Goal: Task Accomplishment & Management: Complete application form

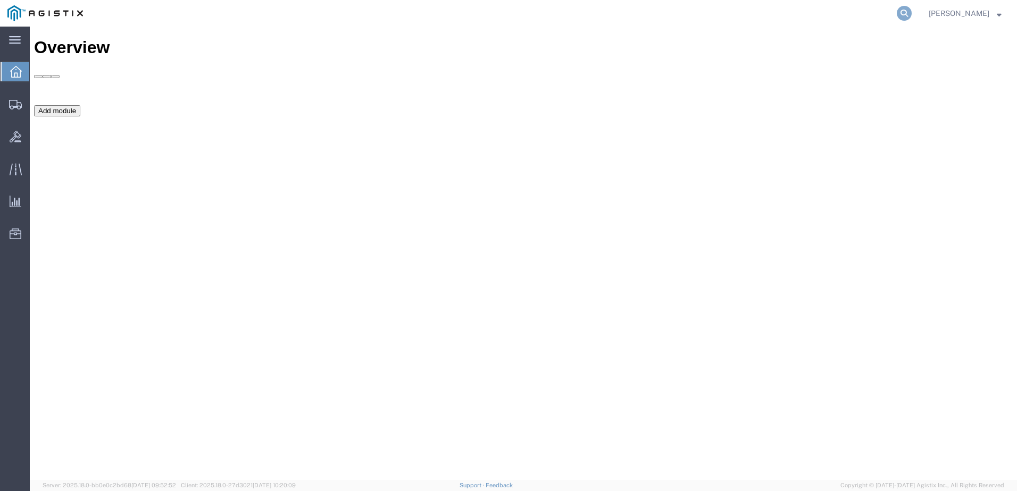
click at [911, 12] on icon at bounding box center [903, 13] width 15 height 15
click at [885, 12] on input "search" at bounding box center [734, 14] width 323 height 26
type input "GDIT-71260"
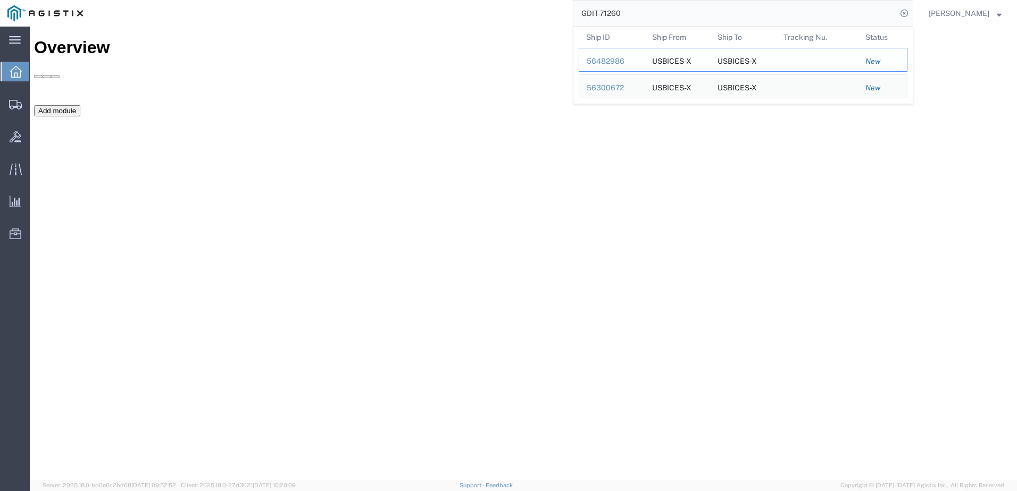
click at [637, 66] on div "56482986" at bounding box center [611, 61] width 51 height 11
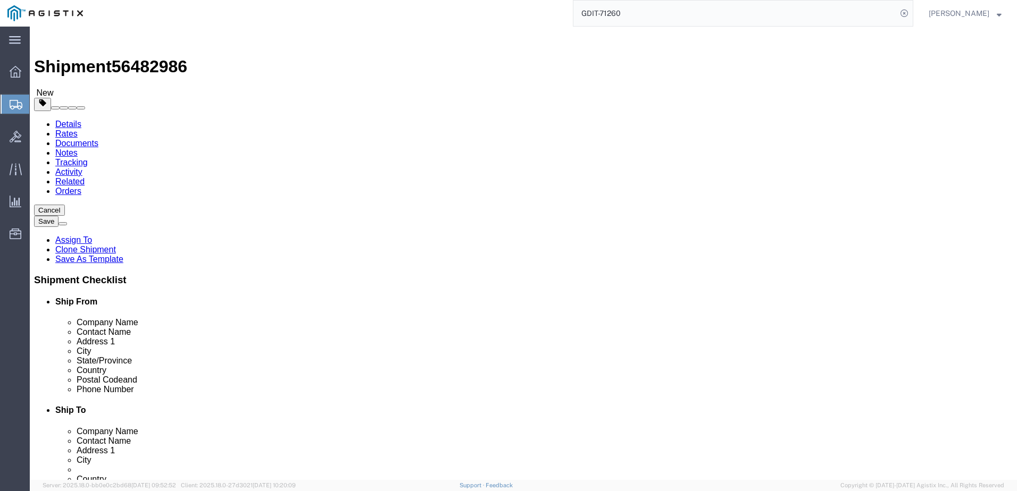
select select "69651"
select select "34240"
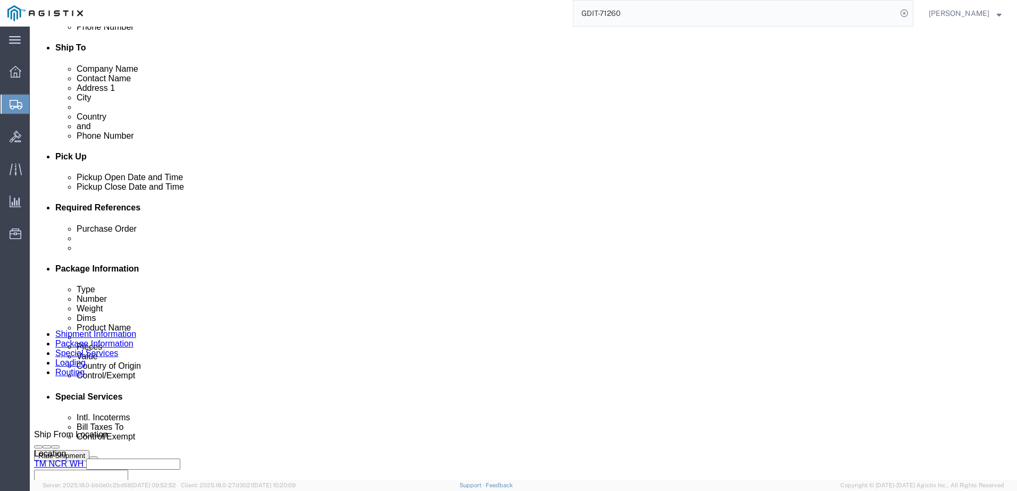
scroll to position [372, 0]
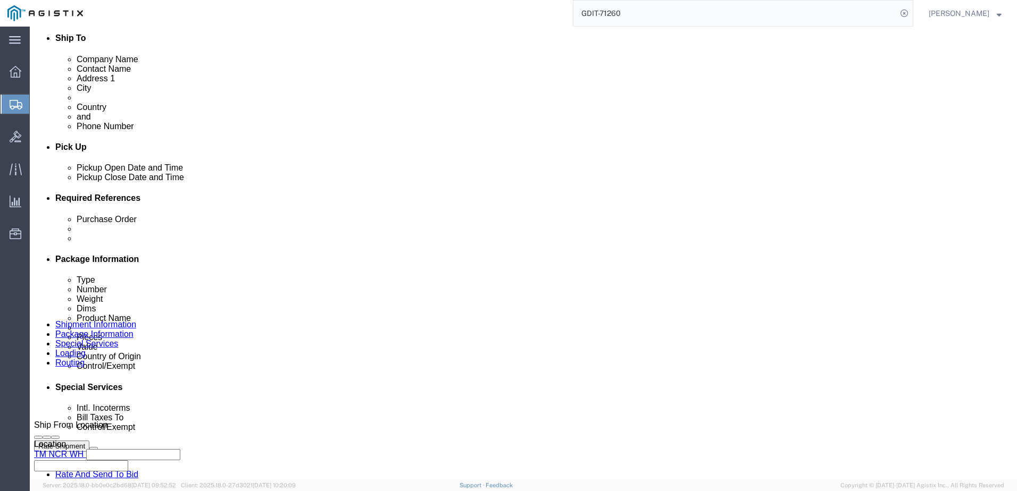
click icon
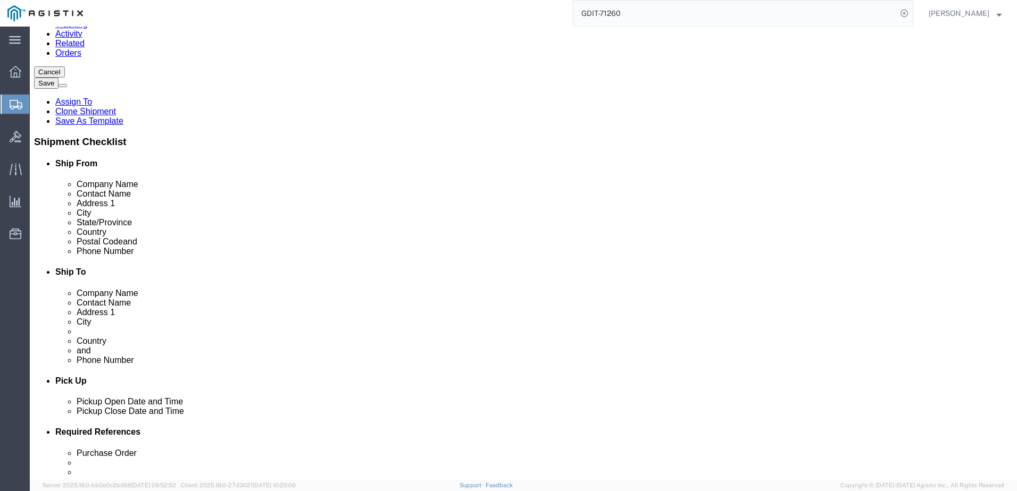
scroll to position [85, 0]
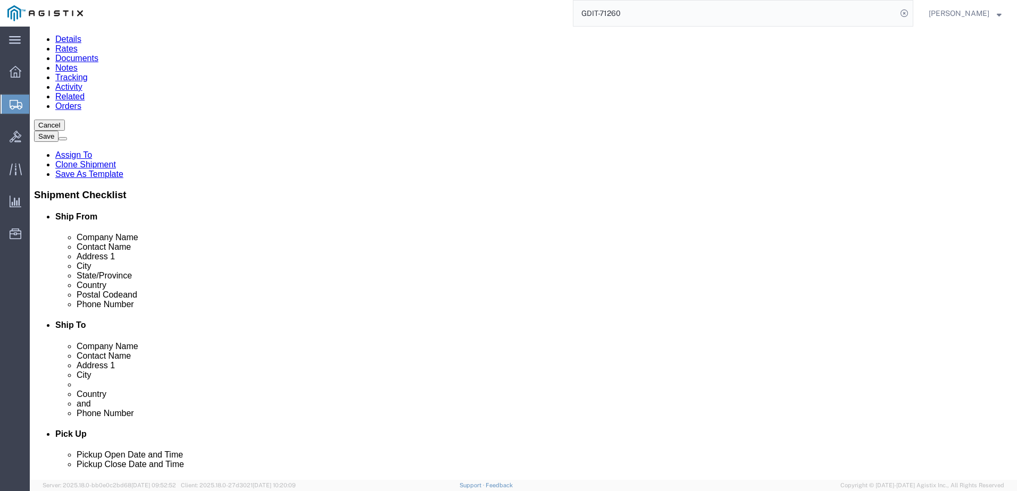
click dd "522.00 USD"
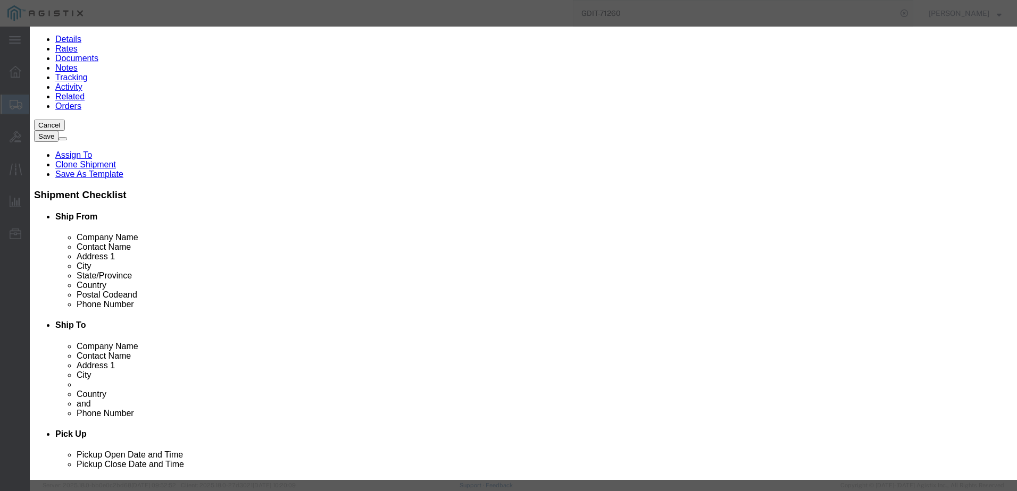
click h3 "Edit content"
click icon "button"
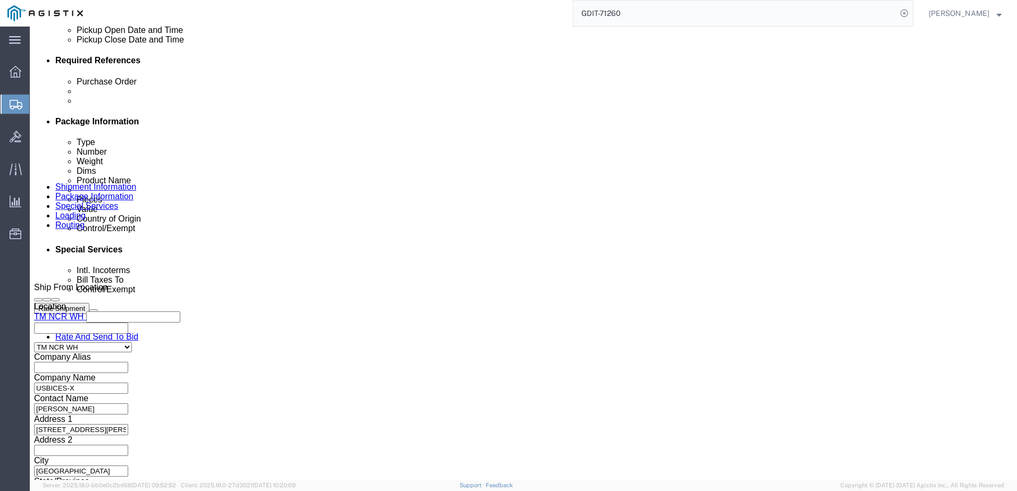
scroll to position [510, 0]
click link "Add Content"
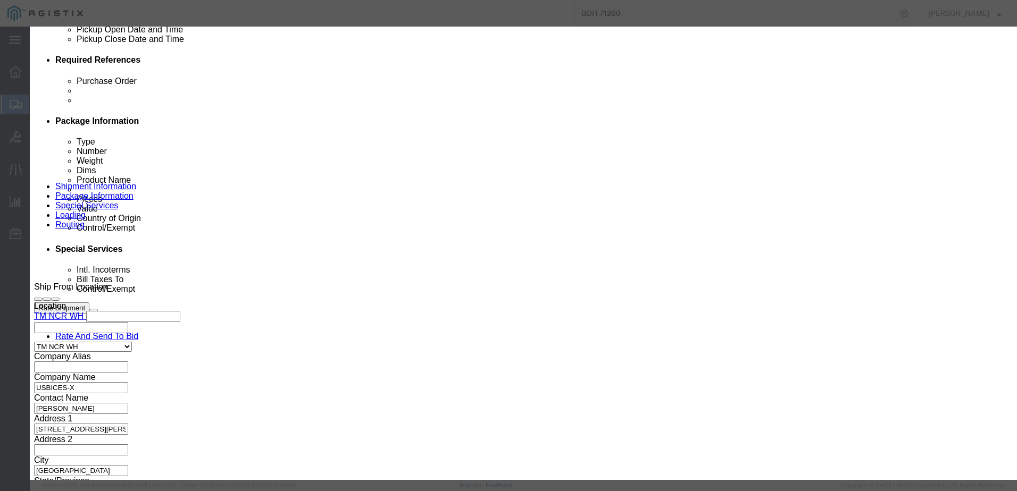
click input "text"
paste input "3131002G2A2020M"
type input "3131002G2A2020M"
click input "0"
type input "18"
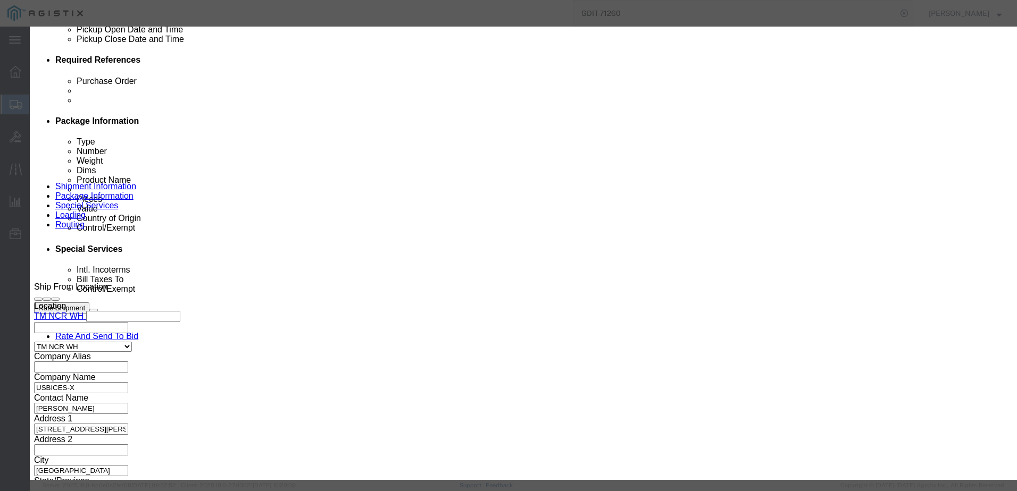
click input "text"
type input "270"
click textarea
paste textarea "" LC duplex to LC duplex 2F 50 multimode OM3 2 POINT 0mm zipcord OFNP aqua 15 m…"
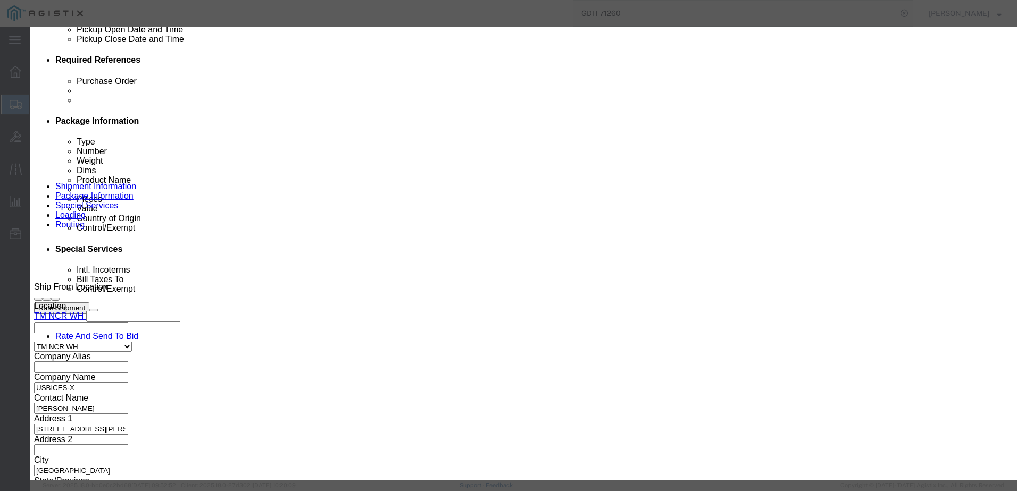
scroll to position [19, 0]
type textarea "" LC duplex to LC duplex 2F 50 multimode OM3 2 POINT 0mm zipcord OFNP aqua 15 m…"
click select "Select 50 55 60 65 70 85 92.5 100 125 175 250 300 400"
select select "92.5"
click select "Select 50 55 60 65 70 85 92.5 100 125 175 250 300 400"
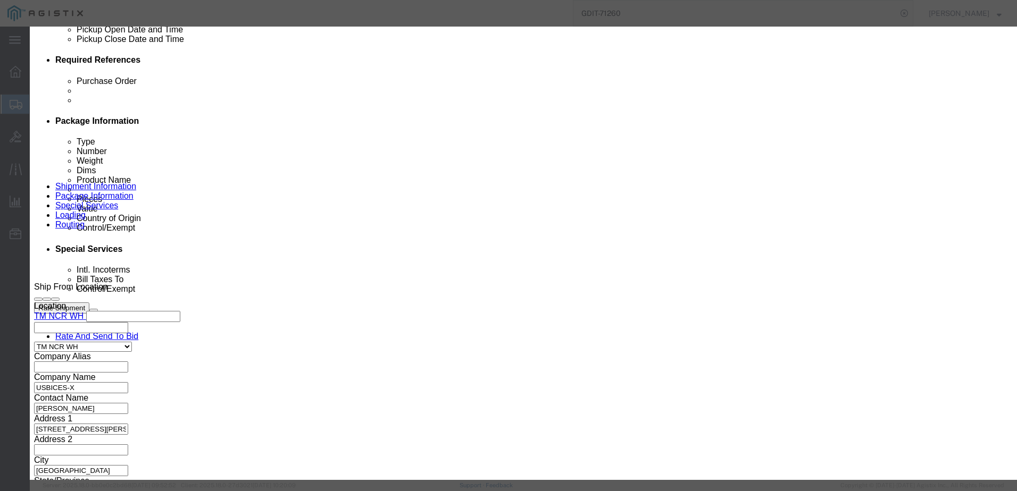
click select "Select [GEOGRAPHIC_DATA] [GEOGRAPHIC_DATA] [GEOGRAPHIC_DATA] [GEOGRAPHIC_DATA] …"
select select "US"
click select "Select [GEOGRAPHIC_DATA] [GEOGRAPHIC_DATA] [GEOGRAPHIC_DATA] [GEOGRAPHIC_DATA] …"
click button "Save & Add Another"
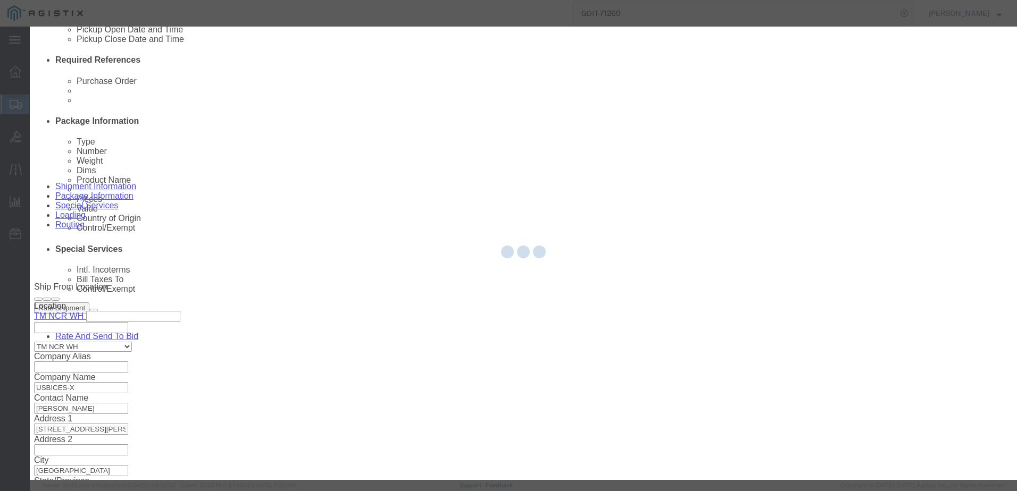
select select "EA"
select select
select select "USD"
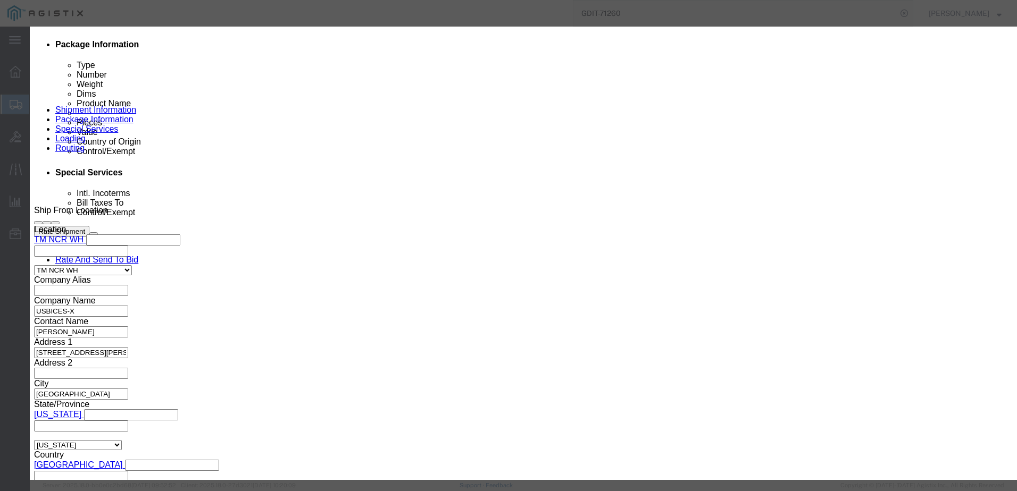
click button "button"
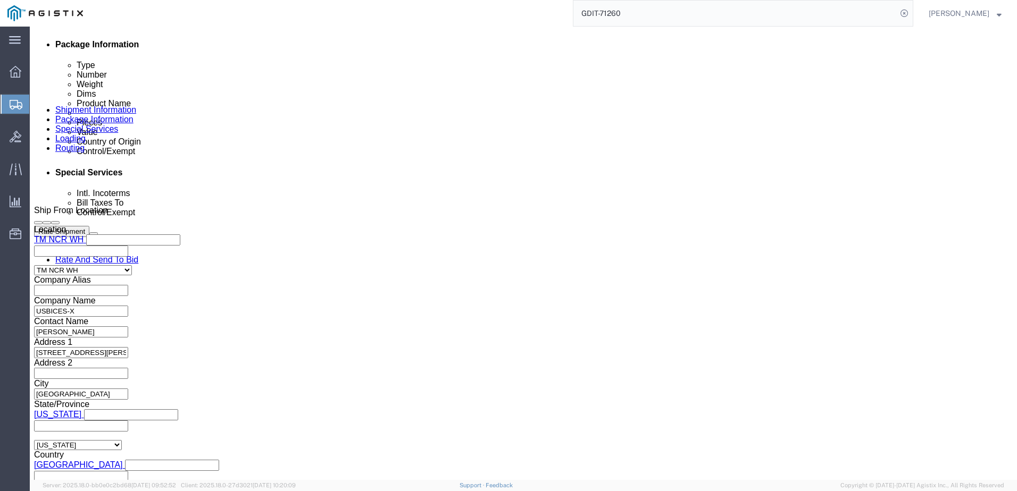
click dd "18.00 Each"
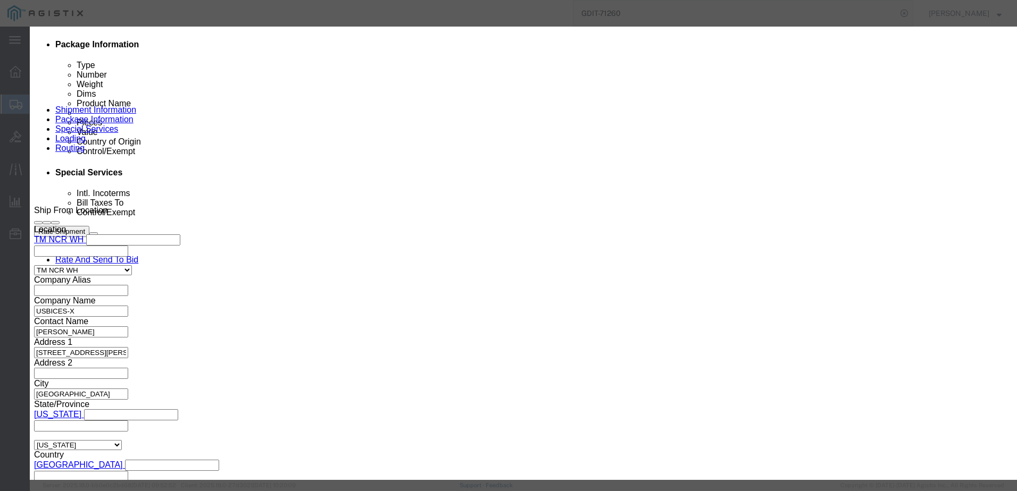
click icon
click icon "button"
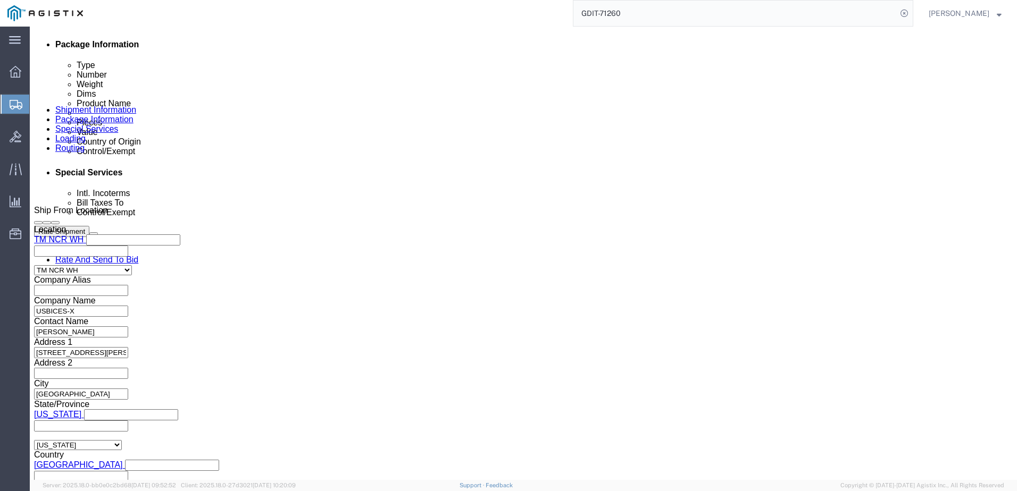
click link "Add Content"
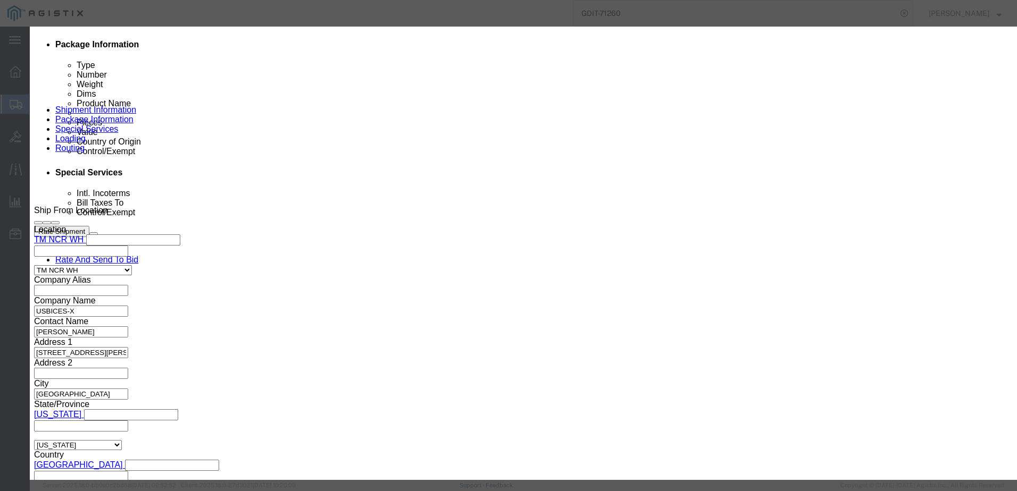
click input "text"
paste input "3131002G2A2020M"
type input "3131002G2A2020M"
click input "0"
click input "text"
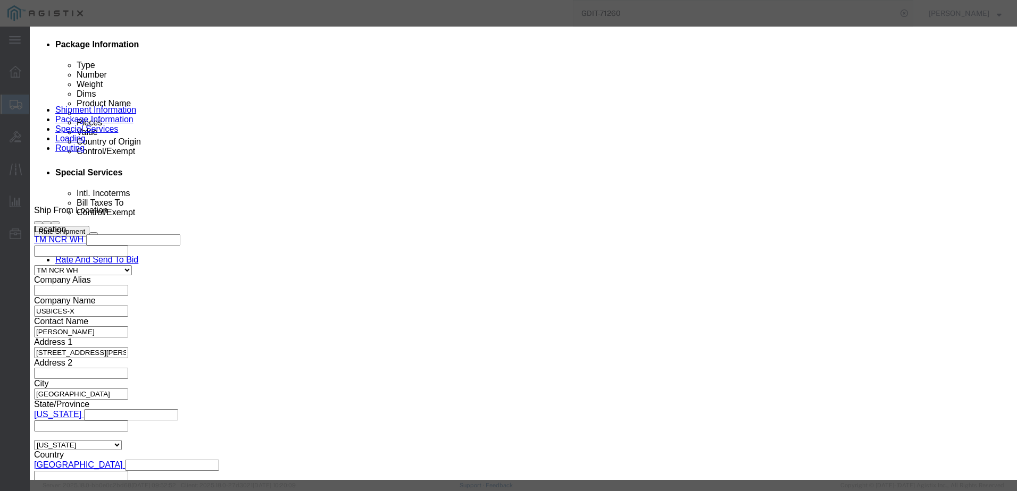
type input "18"
click div "Product Name 3131002G2A2020M Pieces 18 Select Bag Barrels 100Board Feet Bottle …"
click input "text"
type input "126"
click div "Product Name 3131002G2A2020M Pieces 18 Select Bag Barrels 100Board Feet Bottle …"
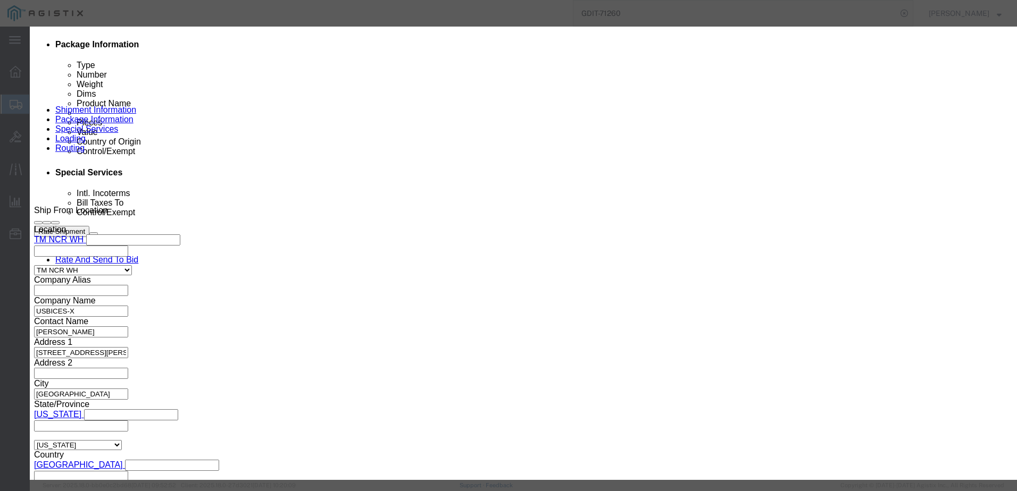
click select "Select 50 55 60 65 70 85 92.5 100 125 175 250 300 400"
select select "92.5"
click select "Select 50 55 60 65 70 85 92.5 100 125 175 250 300 400"
click select "Select [GEOGRAPHIC_DATA] [GEOGRAPHIC_DATA] [GEOGRAPHIC_DATA] [GEOGRAPHIC_DATA] …"
select select "US"
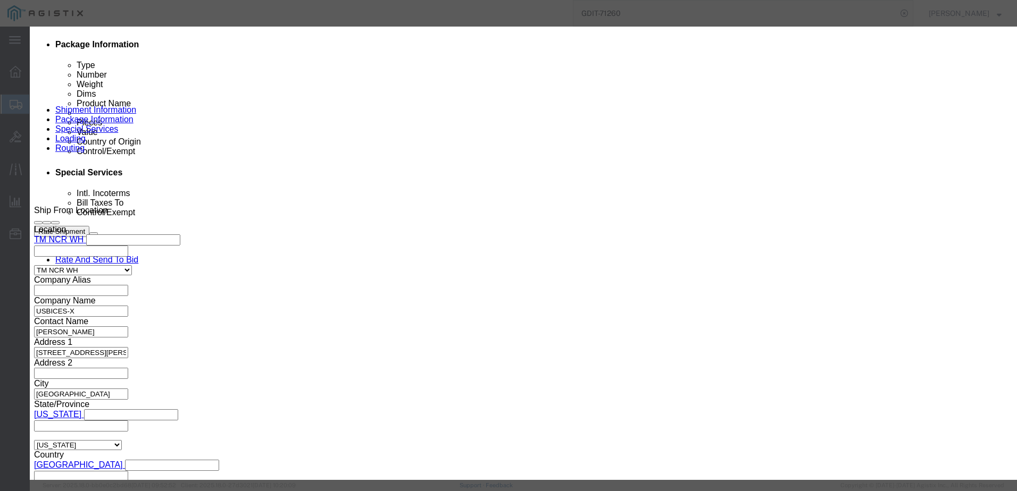
click select "Select [GEOGRAPHIC_DATA] [GEOGRAPHIC_DATA] [GEOGRAPHIC_DATA] [GEOGRAPHIC_DATA] …"
click textarea
paste textarea ""LC duplex to LC duplex 2F 50 multimode OM3 2 POINT 0mm zipcord OFNP aqua 3 met…"
type textarea ""LC duplex to LC duplex 2F 50 multimode OM3 2 POINT 0mm zipcord OFNP aqua 3 met…"
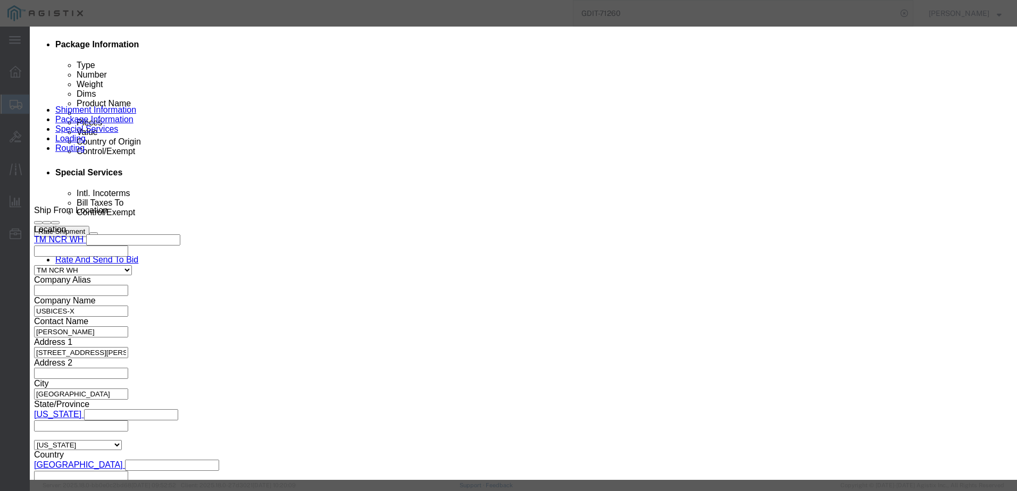
click button "Save & Add Another"
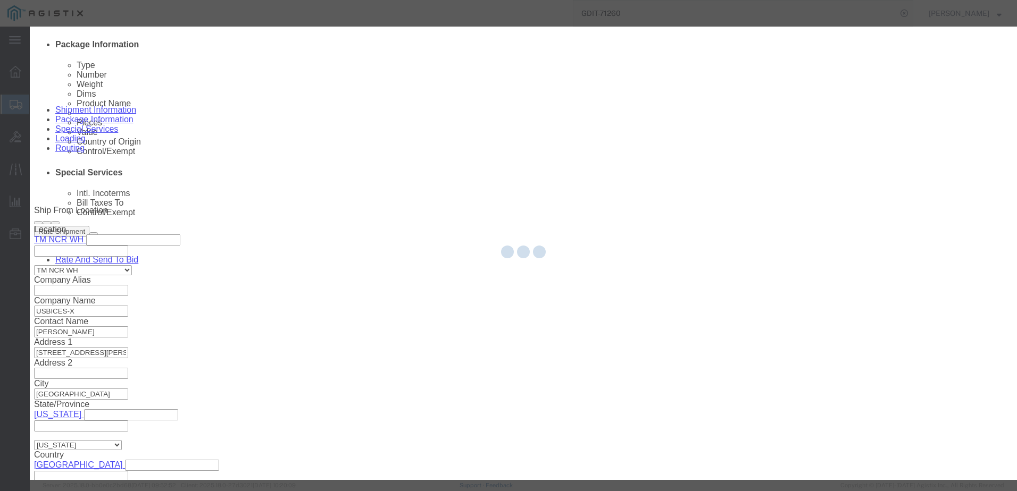
select select "EA"
select select
select select "USD"
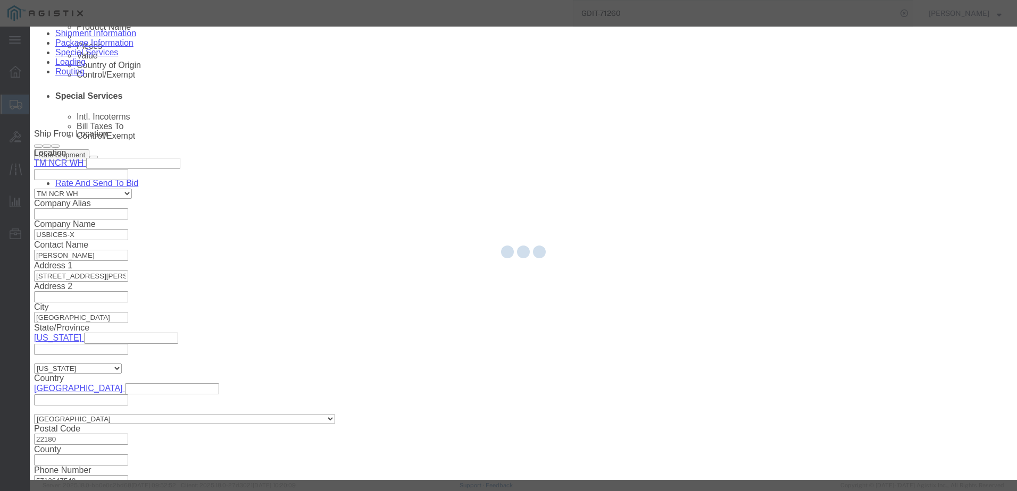
scroll to position [0, 0]
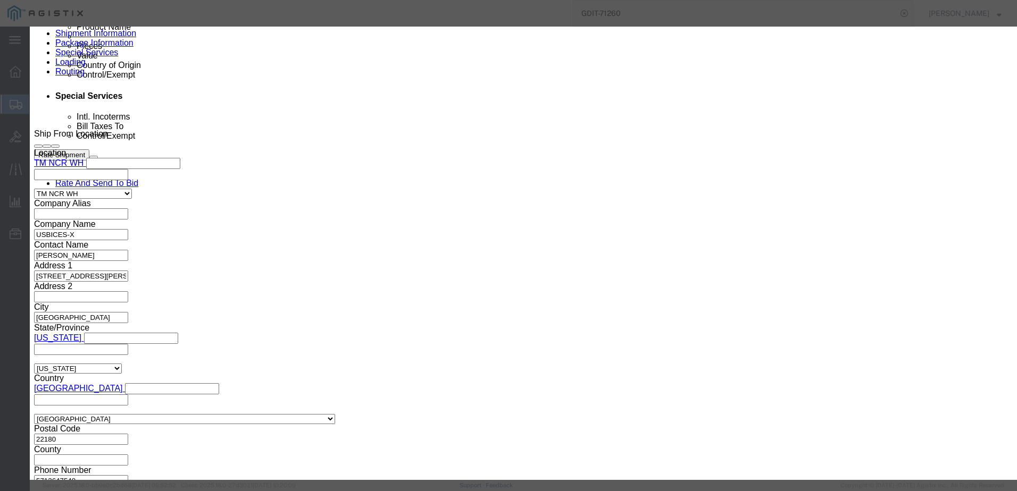
click input "text"
paste input "3131002G2A2020M"
type input "3131002G2A2020M"
click textarea
paste textarea "" LC duplex to LC duplex 2F 50 multimode OM3 2 POINT 0mm zipcord OFNP aqua 50 m…"
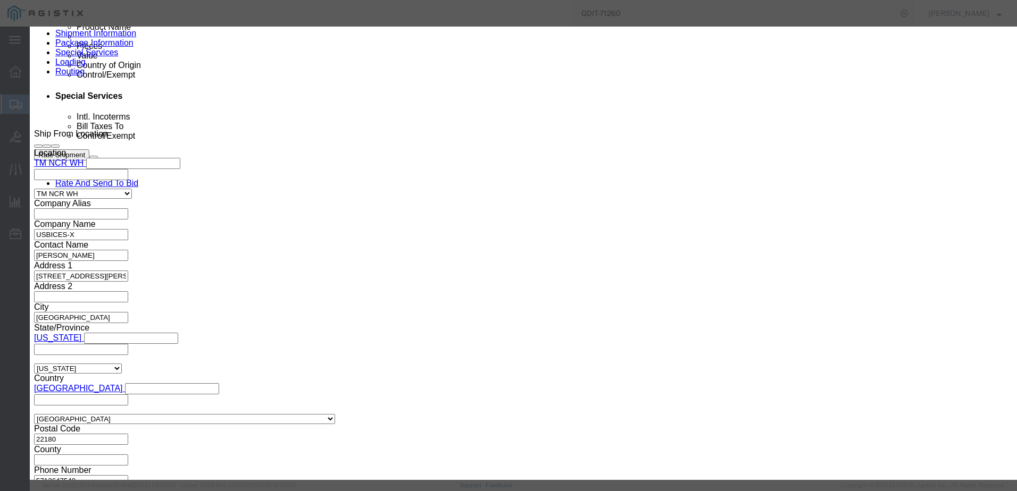
scroll to position [19, 0]
type textarea "" LC duplex to LC duplex 2F 50 multimode OM3 2 POINT 0mm zipcord OFNP aqua 50 m…"
click input "text"
click div "Product Name 3131002G2A2020M Pieces Select Bag Barrels 100Board Feet Bottle Box…"
click input "text"
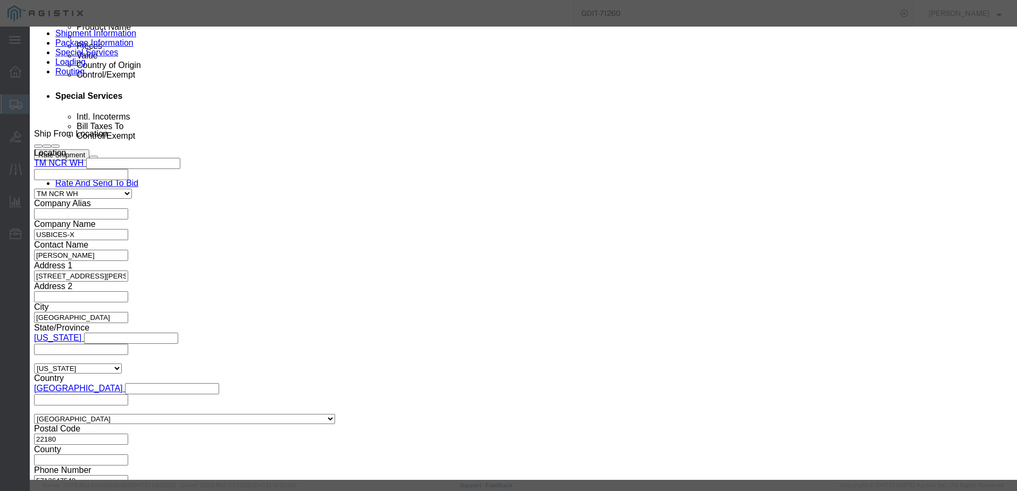
type input "16"
click input "text"
type input "624"
click select "Select 50 55 60 65 70 85 92.5 100 125 175 250 300 400"
select select "92.5"
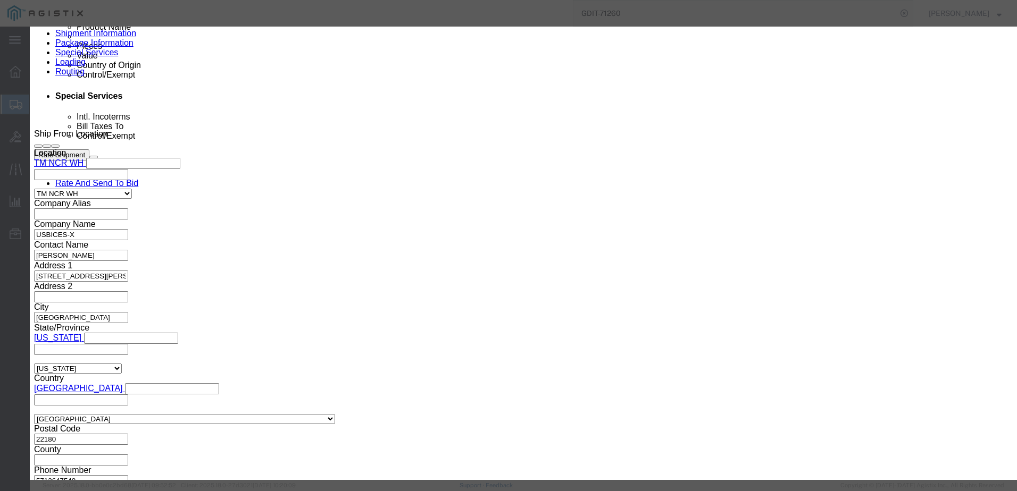
click select "Select 50 55 60 65 70 85 92.5 100 125 175 250 300 400"
click select "Select [GEOGRAPHIC_DATA] [GEOGRAPHIC_DATA] [GEOGRAPHIC_DATA] [GEOGRAPHIC_DATA] …"
select select "US"
click select "Select [GEOGRAPHIC_DATA] [GEOGRAPHIC_DATA] [GEOGRAPHIC_DATA] [GEOGRAPHIC_DATA] …"
click button "Save & Add Another"
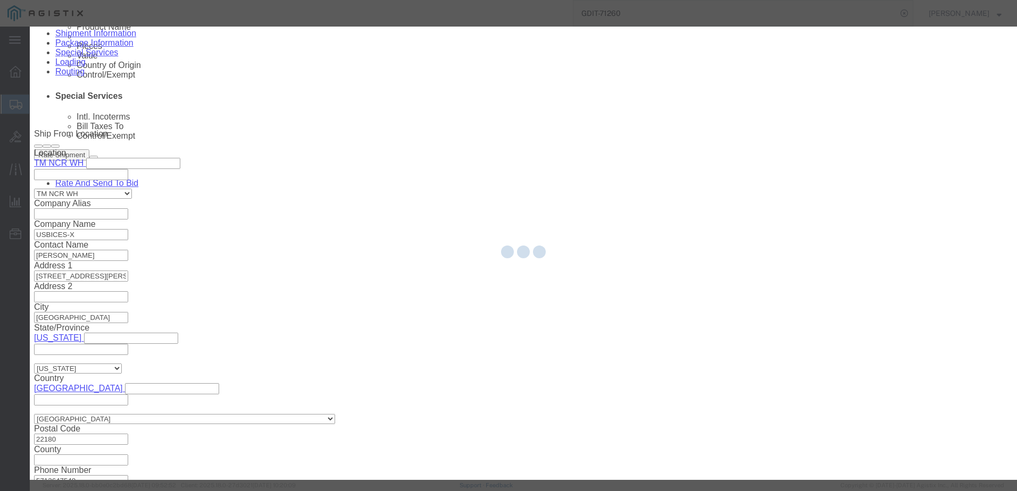
select select "EA"
select select
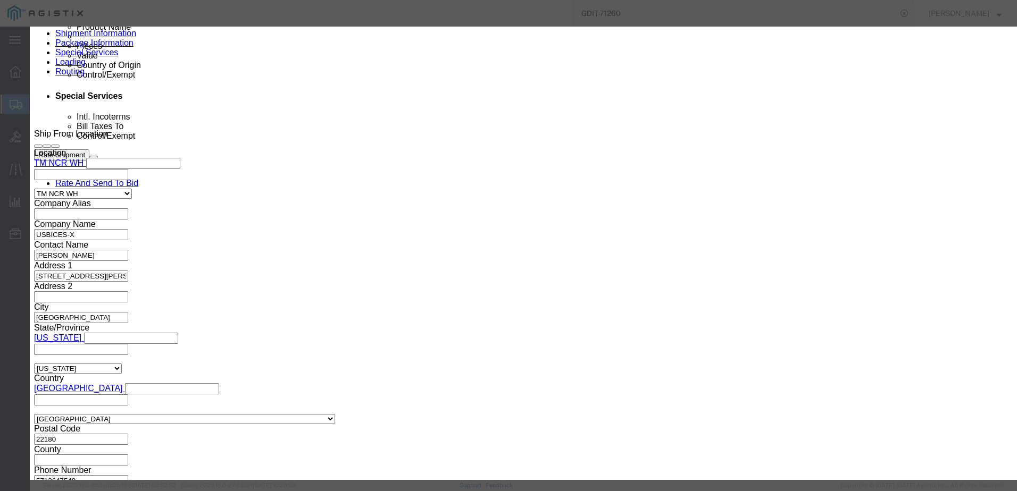
scroll to position [740, 0]
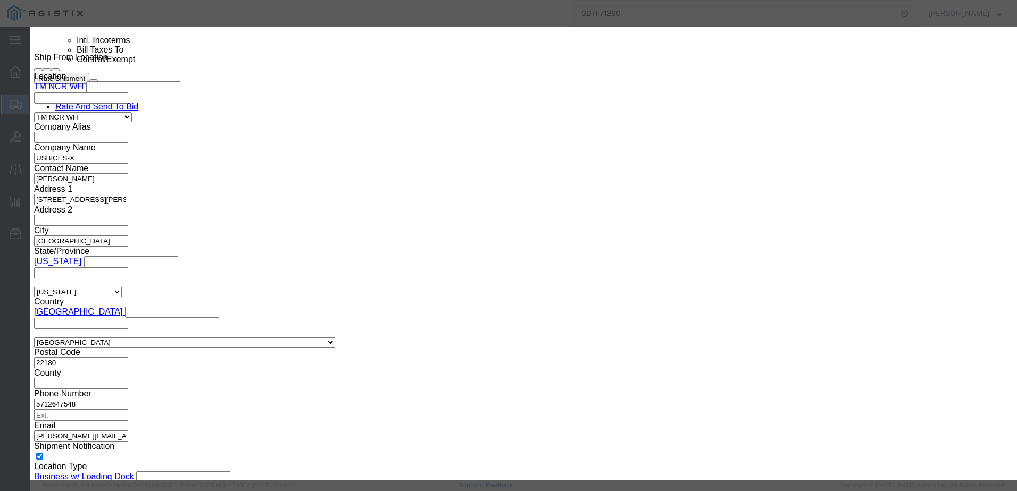
select select "USD"
click input "text"
paste input "3131002G2A2020M"
type input "3131002G2A2020M"
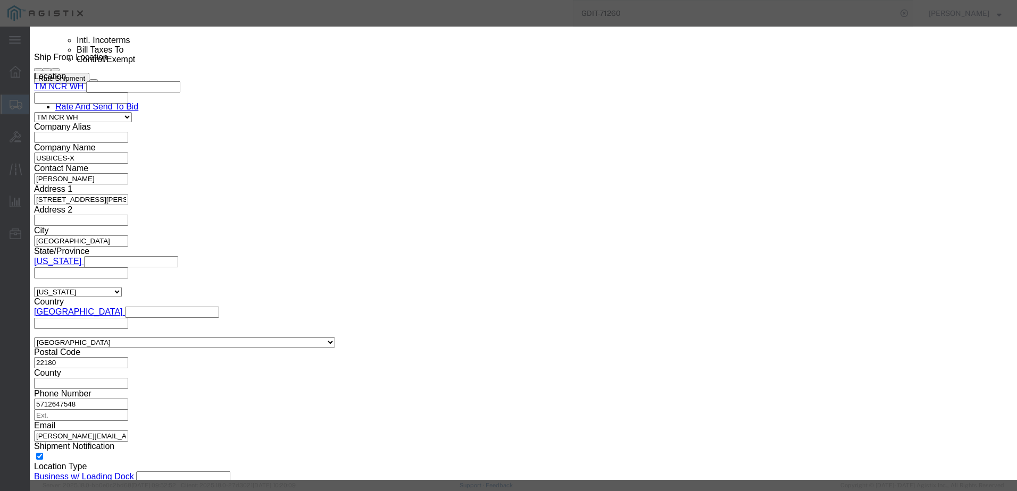
click input "text"
click textarea
paste textarea ""LC duplex to LC duplex 2F 50 multimode OM3 2 POINT 0mm zipcord OFNP aqua 80 me…"
type textarea ""LC duplex to LC duplex 2F 50 multimode OM3 2 POINT 0mm zipcord OFNP aqua 80 me…"
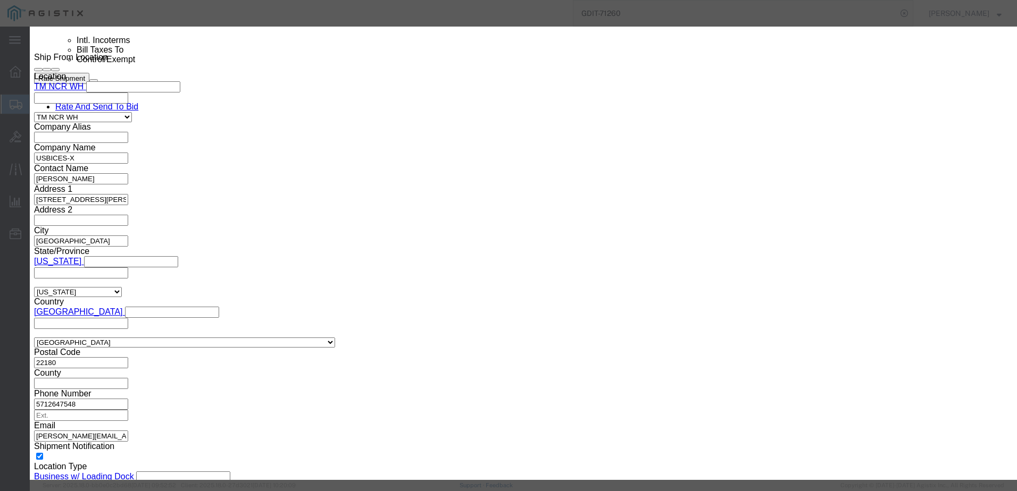
click input "text"
type input "16"
click input "text"
type input "960"
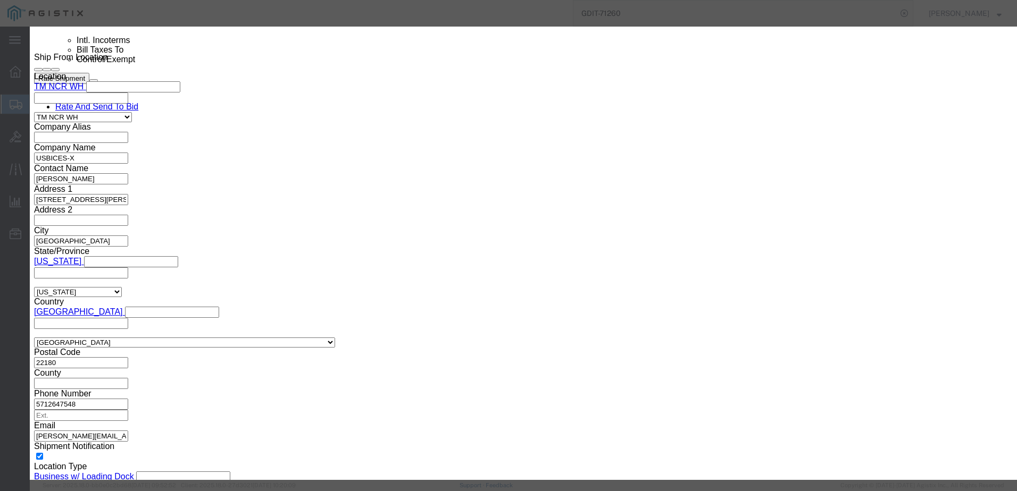
click select "Select 50 55 60 65 70 85 92.5 100 125 175 250 300 400"
select select "92.5"
click select "Select 50 55 60 65 70 85 92.5 100 125 175 250 300 400"
click input "text"
click select "Select [GEOGRAPHIC_DATA] [GEOGRAPHIC_DATA] [GEOGRAPHIC_DATA] [GEOGRAPHIC_DATA] …"
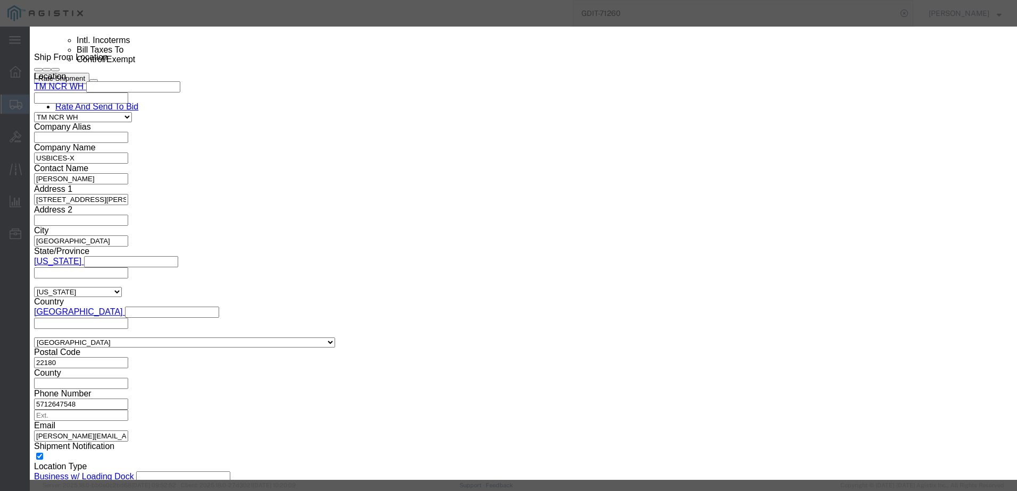
select select "US"
click select "Select [GEOGRAPHIC_DATA] [GEOGRAPHIC_DATA] [GEOGRAPHIC_DATA] [GEOGRAPHIC_DATA] …"
click button "Save & Close"
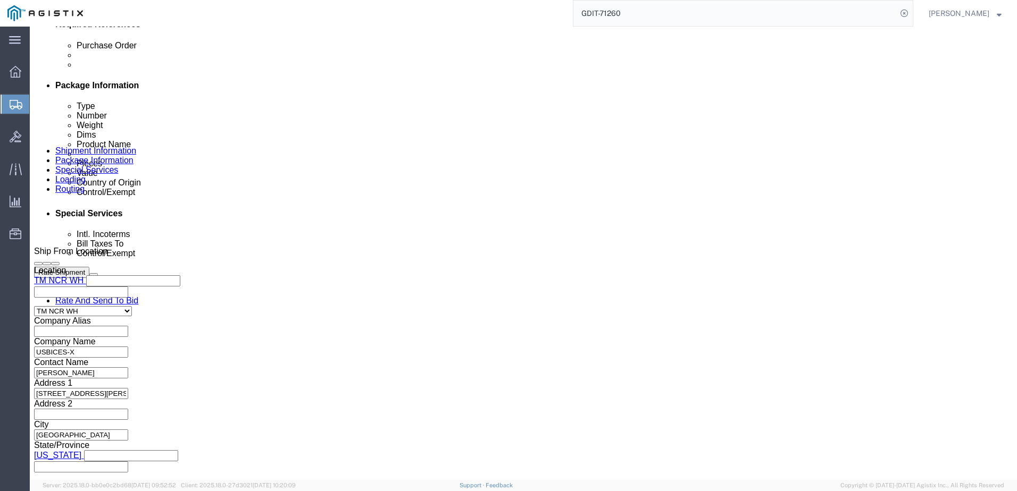
scroll to position [817, 0]
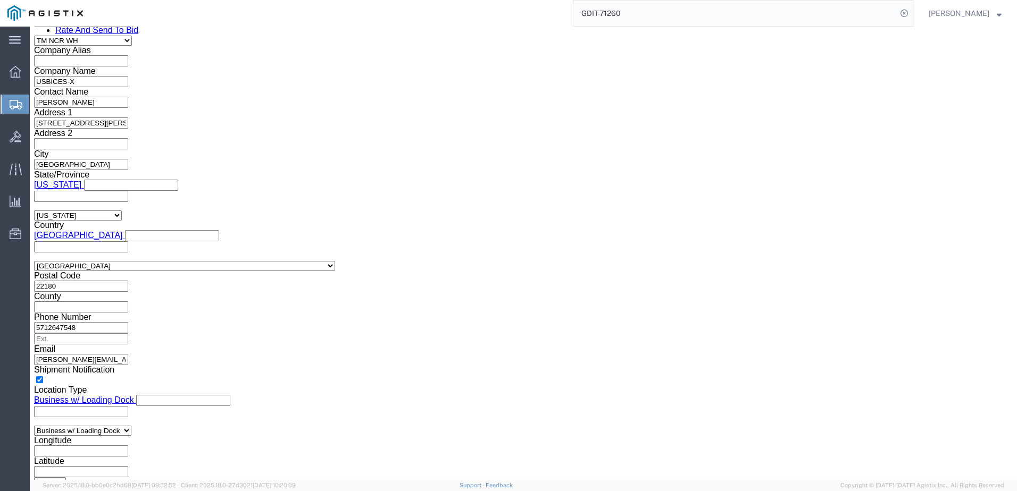
click link "Add Content"
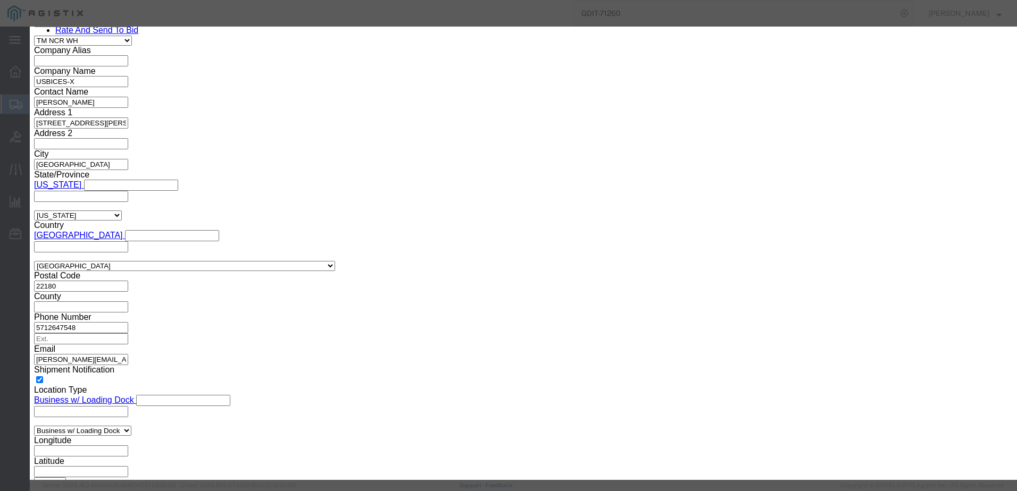
click input "text"
paste input "MX7 SFP LXT"
type input "MX7 SFP LXT"
click textarea
paste textarea ""Media Converter 10 100 1000BASE X TO SFP WITH 1000BASE LX MM LC""
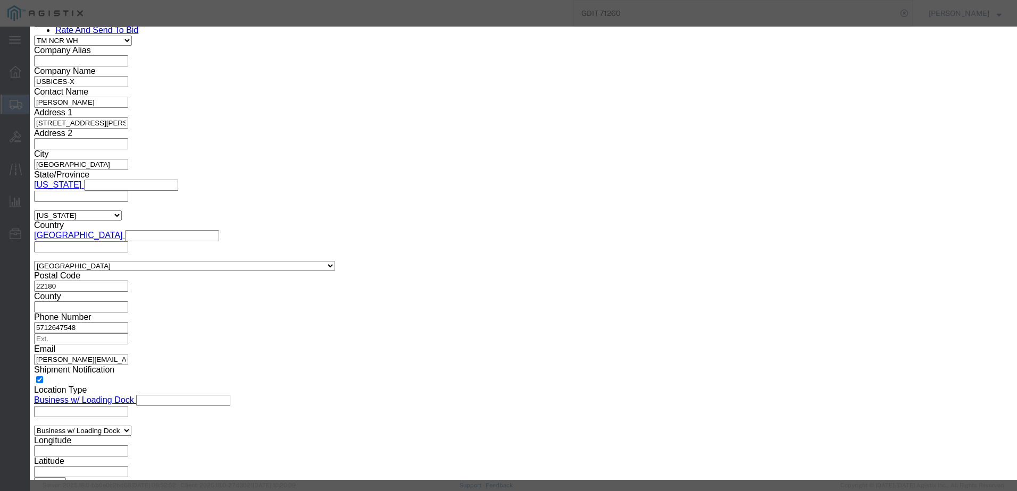
scroll to position [19, 0]
type textarea ""Media Converter 10 100 1000BASE X TO SFP WITH 1000BASE LX MM LC""
click input "0"
type input "5"
click input "text"
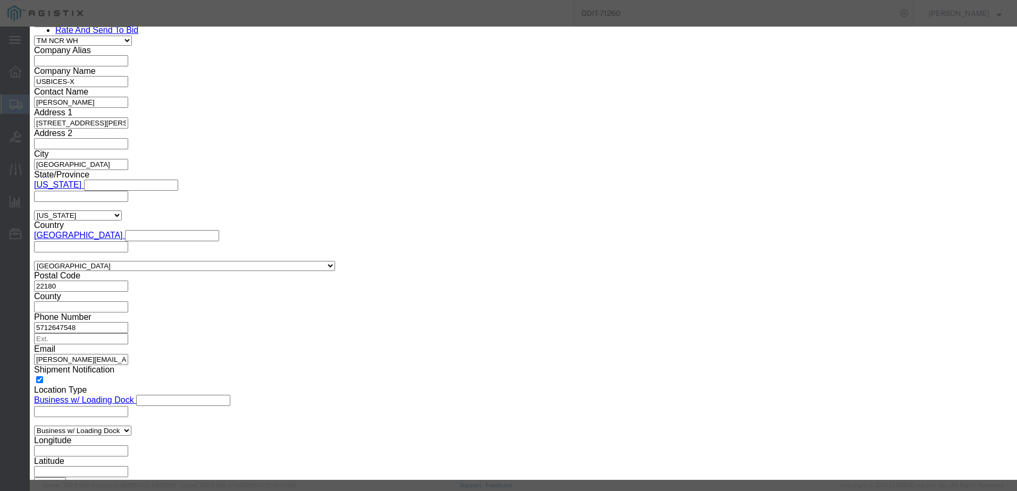
type input "475"
click select "Select 50 55 60 65 70 85 92.5 100 125 175 250 300 400"
select select "92.5"
click select "Select 50 55 60 65 70 85 92.5 100 125 175 250 300 400"
click select "Select [GEOGRAPHIC_DATA] [GEOGRAPHIC_DATA] [GEOGRAPHIC_DATA] [GEOGRAPHIC_DATA] …"
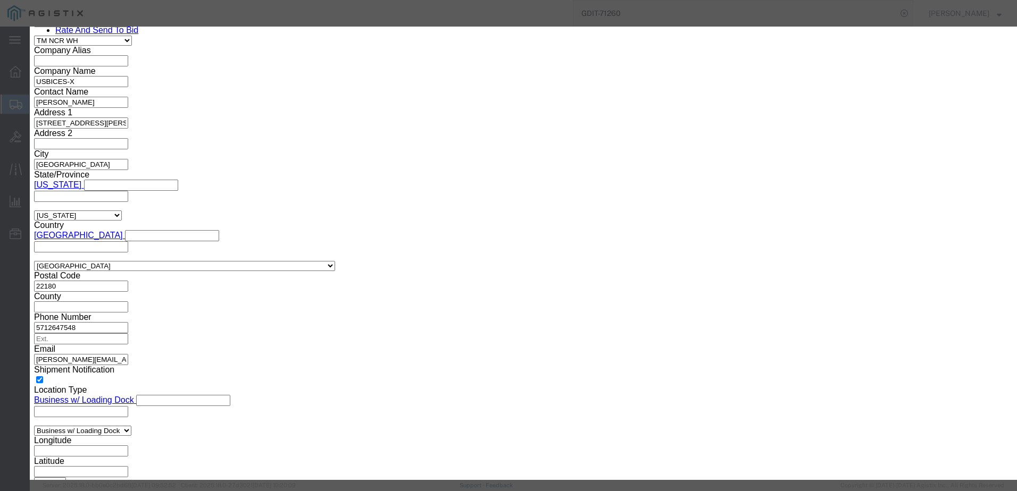
select select "US"
click select "Select [GEOGRAPHIC_DATA] [GEOGRAPHIC_DATA] [GEOGRAPHIC_DATA] [GEOGRAPHIC_DATA] …"
click button "Save & Add Another"
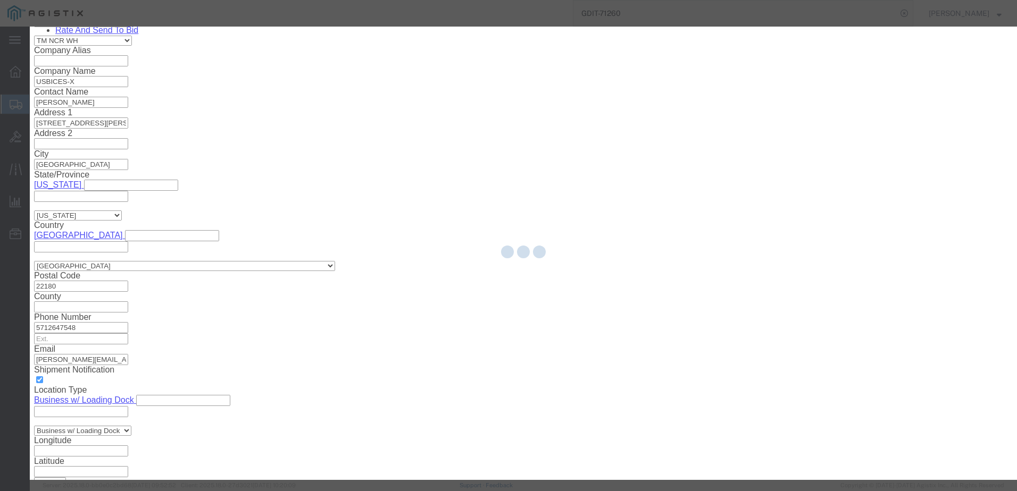
select select "EA"
select select
select select "USD"
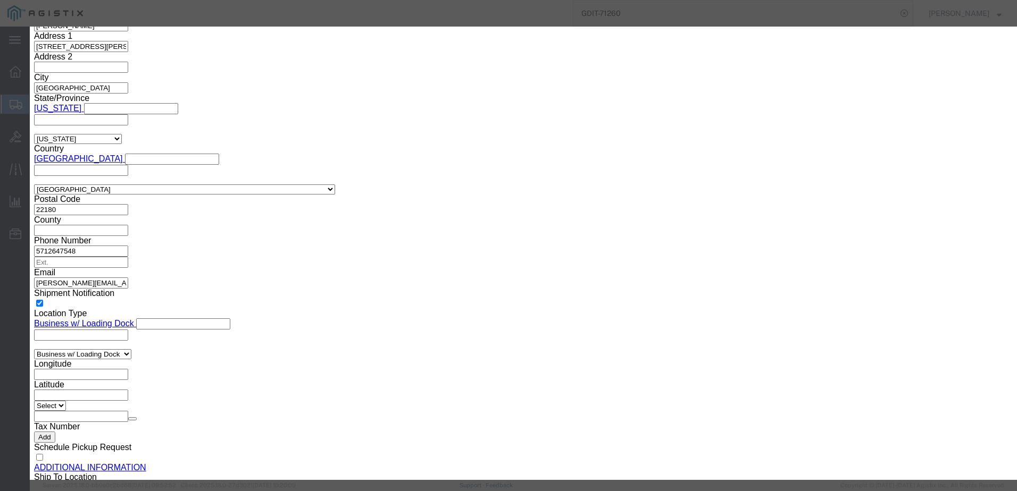
scroll to position [0, 0]
click button
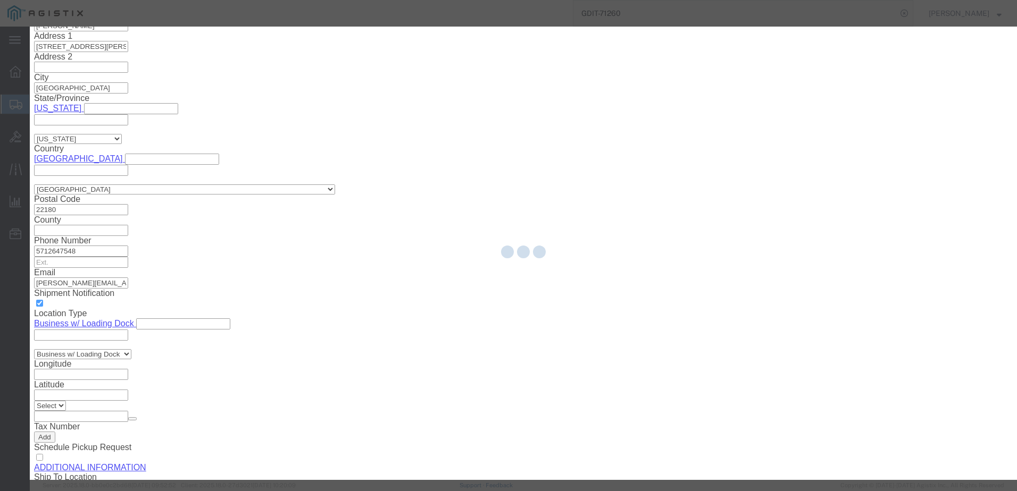
scroll to position [970, 0]
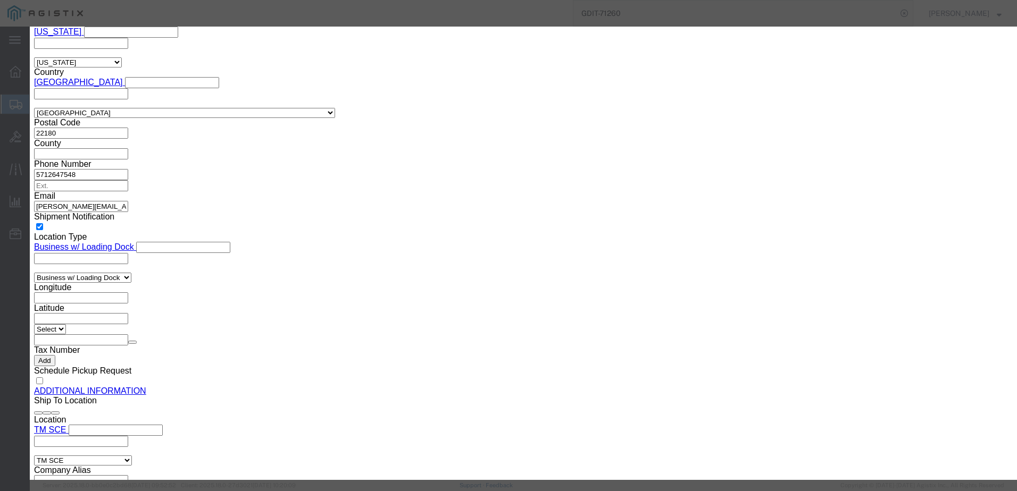
click button
click input "text"
paste input "4S115 75E"
type input "4S115 75E"
click textarea
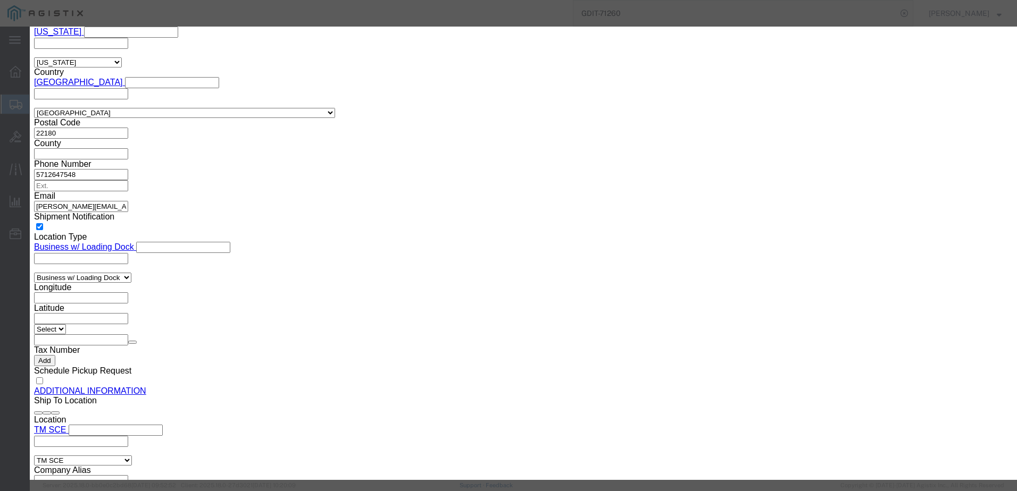
paste textarea ""Leviton Velcro Bulk Roll cable strap""
type textarea ""Leviton Velcro Bulk Roll cable strap""
click input "0.00"
click input "text"
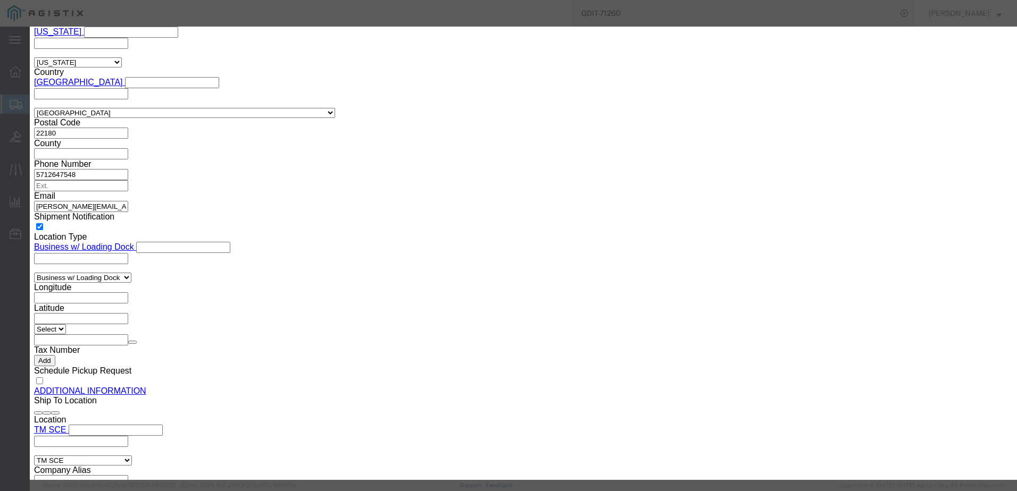
type input "1"
type input "53"
click select "Select 50 55 60 65 70 85 92.5 100 125 175 250 300 400"
select select "92.5"
click select "Select 50 55 60 65 70 85 92.5 100 125 175 250 300 400"
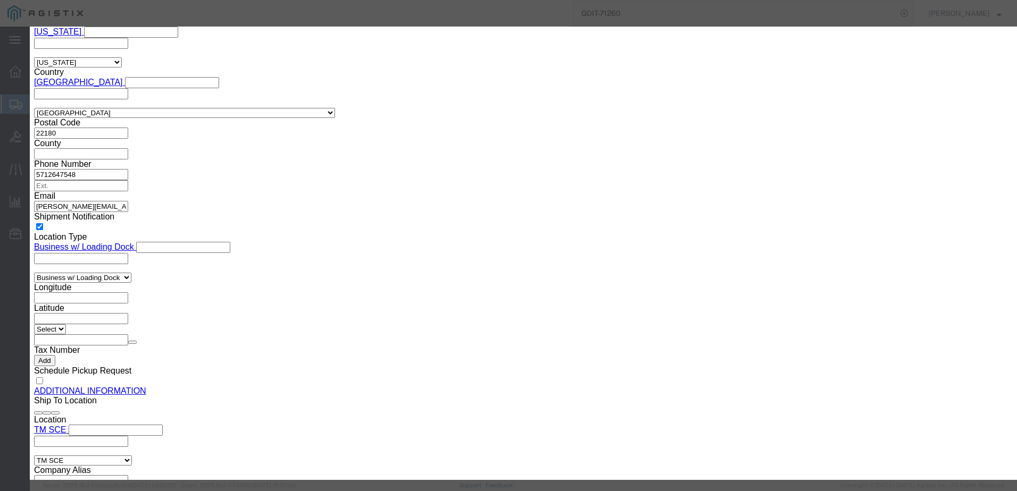
drag, startPoint x: 628, startPoint y: 125, endPoint x: 623, endPoint y: 133, distance: 9.5
click select "Select [GEOGRAPHIC_DATA] [GEOGRAPHIC_DATA] [GEOGRAPHIC_DATA] [GEOGRAPHIC_DATA] …"
select select "US"
click select "Select [GEOGRAPHIC_DATA] [GEOGRAPHIC_DATA] [GEOGRAPHIC_DATA] [GEOGRAPHIC_DATA] …"
click button "Save & Add Another"
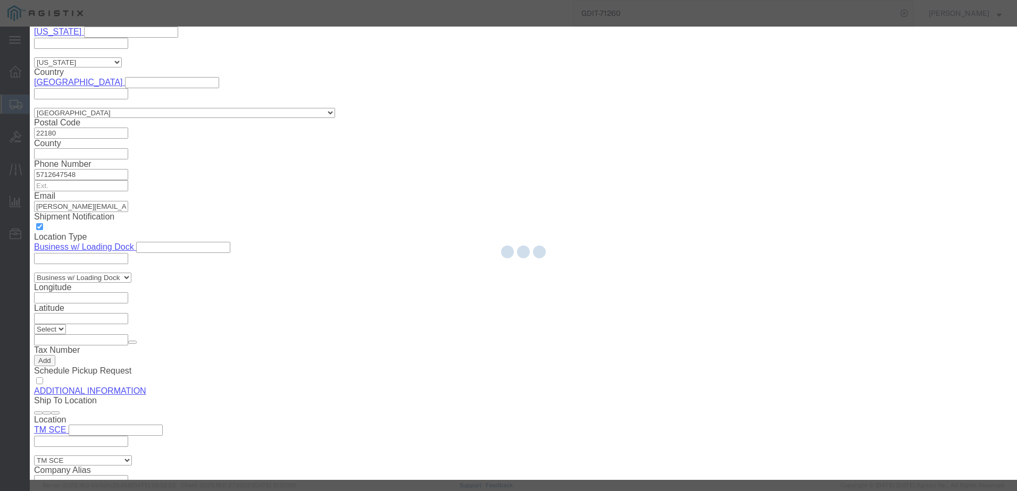
select select "EA"
select select
select select "USD"
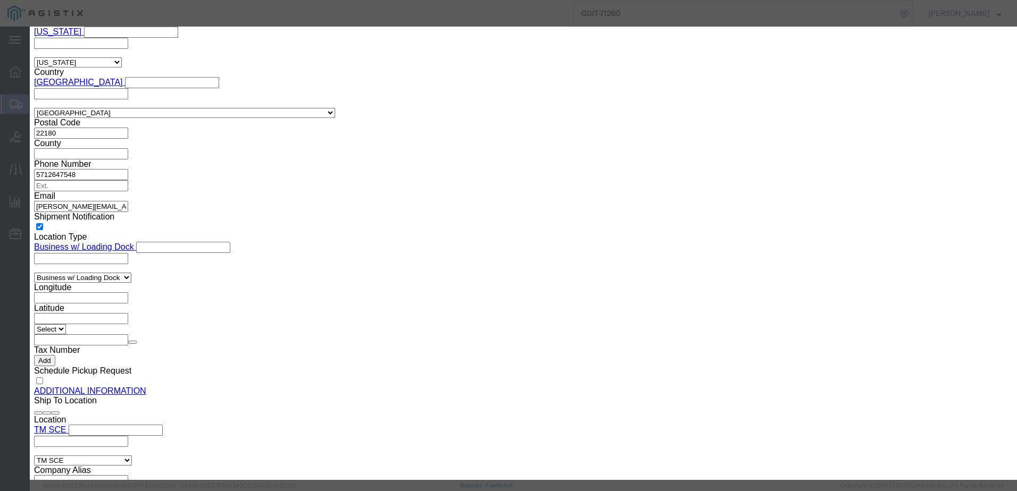
click input "text"
paste input "556 100PK"
type input "556 100PK"
click textarea
paste textarea "EZ RJ45 Shielded Cat5e 6 Connector Internal ground Bulk 100 Pc"
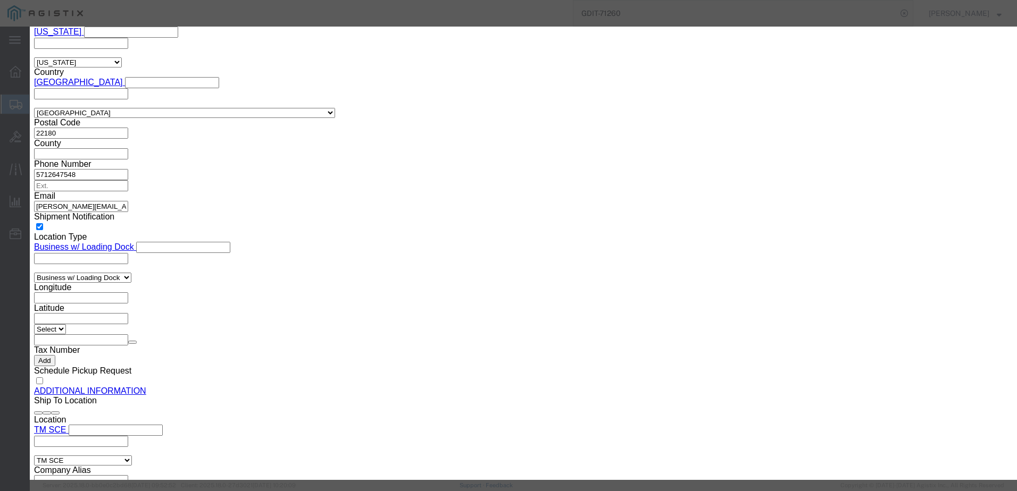
type textarea "EZ RJ45 Shielded Cat5e 6 Connector Internal ground Bulk 100 Pc"
click input "text"
type input "1"
type input "139"
click select "Select 50 55 60 65 70 85 92.5 100 125 175 250 300 400"
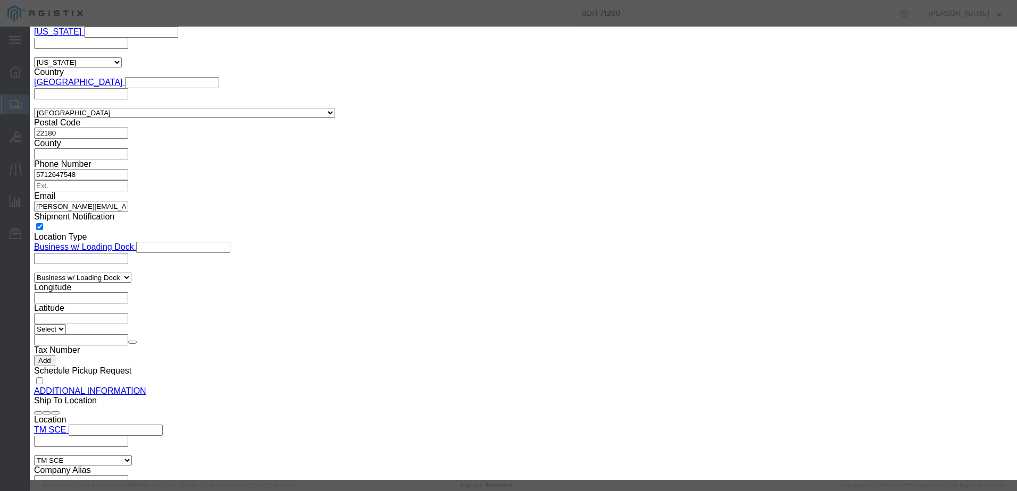
select select "92.5"
click select "Select 50 55 60 65 70 85 92.5 100 125 175 250 300 400"
click select "Select [GEOGRAPHIC_DATA] [GEOGRAPHIC_DATA] [GEOGRAPHIC_DATA] [GEOGRAPHIC_DATA] …"
drag, startPoint x: 506, startPoint y: 95, endPoint x: 612, endPoint y: 125, distance: 109.9
click div "Description EZ RJ45 Shielded Cat5e 6 Connector Internal ground Bulk 100 Pc"
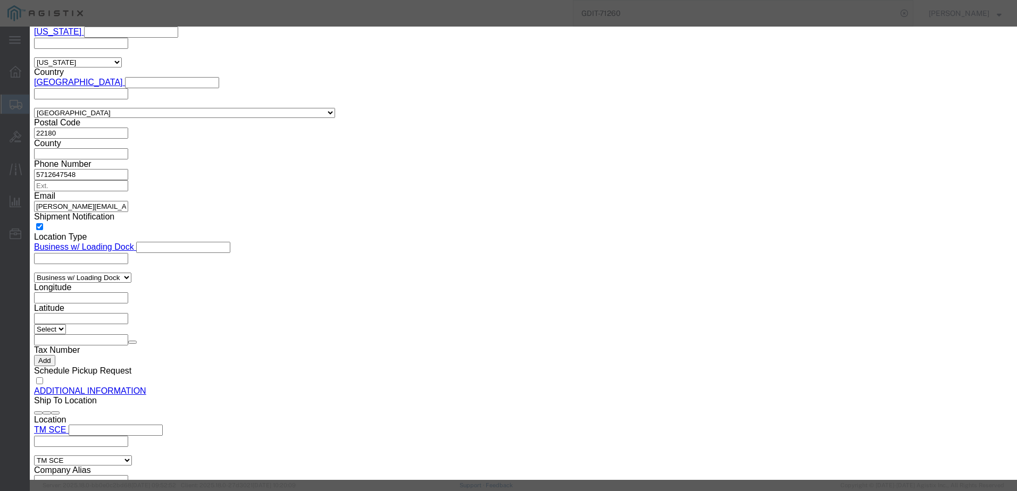
click select "Select [GEOGRAPHIC_DATA] [GEOGRAPHIC_DATA] [GEOGRAPHIC_DATA] [GEOGRAPHIC_DATA] …"
select select "US"
click select "Select [GEOGRAPHIC_DATA] [GEOGRAPHIC_DATA] [GEOGRAPHIC_DATA] [GEOGRAPHIC_DATA] …"
click button "Save & Add Another"
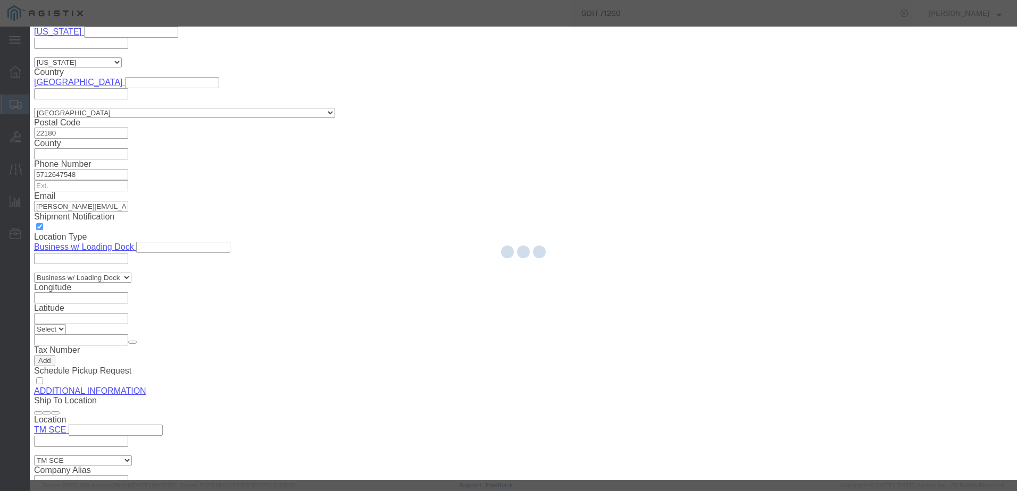
select select "EA"
select select
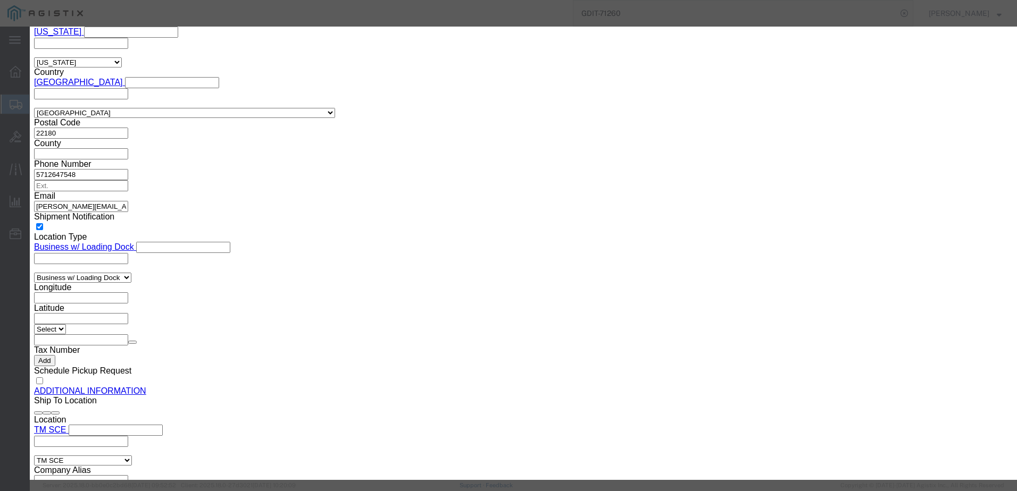
select select "USD"
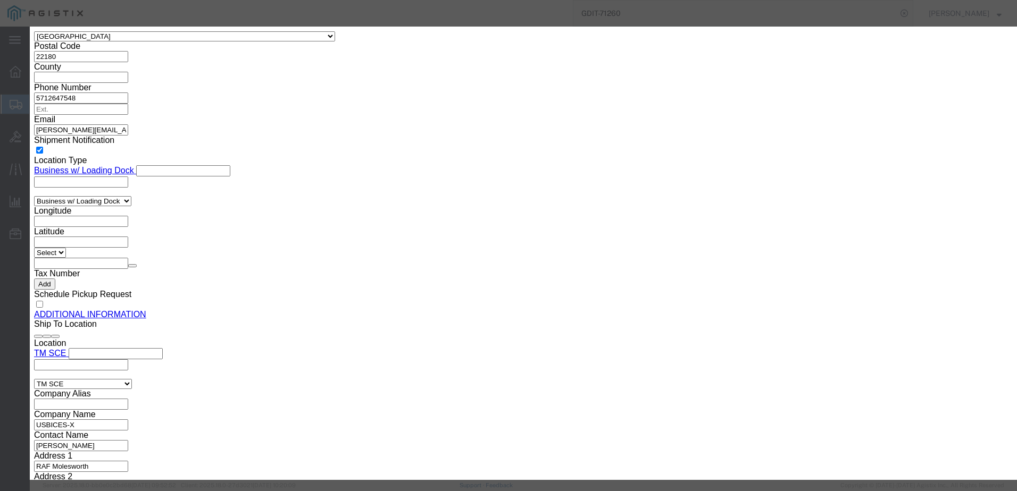
click input "text"
paste input "AR8429"
type input "AR8429"
drag, startPoint x: 665, startPoint y: 107, endPoint x: 666, endPoint y: 93, distance: 13.9
click select "Select"
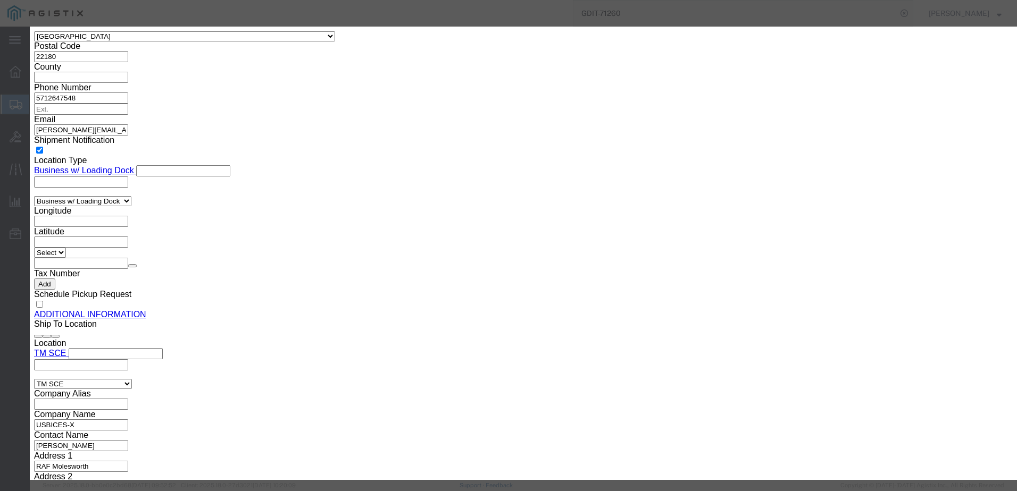
click textarea
paste textarea ""APC 1U Cable Pass Through Rack Cable Guide Black 1U Rack Height""
type textarea ""APC 1U Cable Pass Through Rack Cable Guide Black 1U Rack Height""
click input "text"
type input "1"
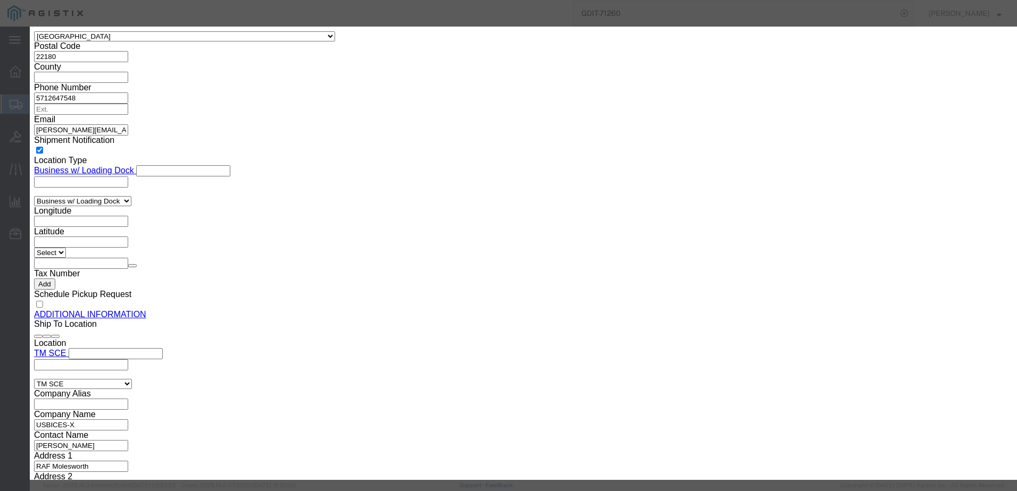
type input "45"
drag, startPoint x: 466, startPoint y: 142, endPoint x: 459, endPoint y: 145, distance: 7.2
click select "Select 50 55 60 65 70 85 92.5 100 125 175 250 300 400"
select select "92.5"
click select "Select 50 55 60 65 70 85 92.5 100 125 175 250 300 400"
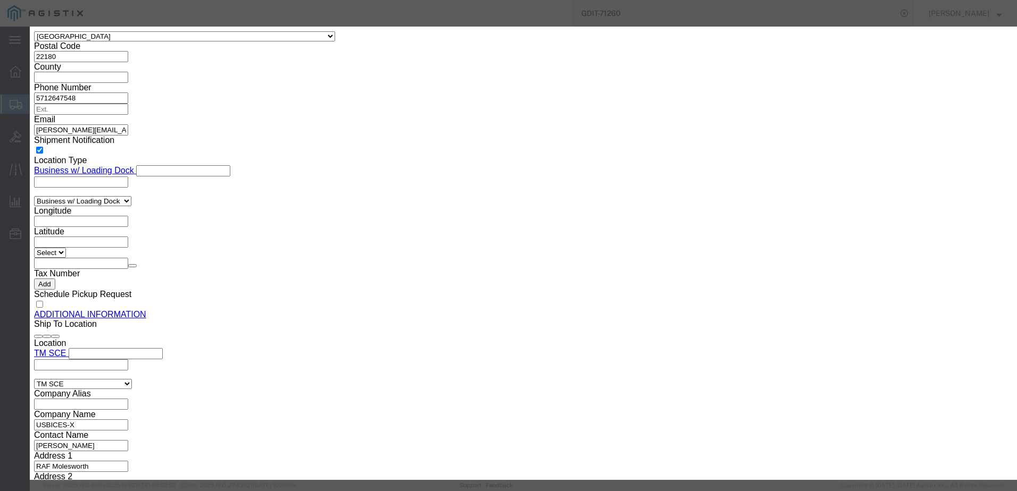
click select "Select [GEOGRAPHIC_DATA] [GEOGRAPHIC_DATA] [GEOGRAPHIC_DATA] [GEOGRAPHIC_DATA] …"
select select "US"
click select "Select [GEOGRAPHIC_DATA] [GEOGRAPHIC_DATA] [GEOGRAPHIC_DATA] [GEOGRAPHIC_DATA] …"
click button "Save & Add Another"
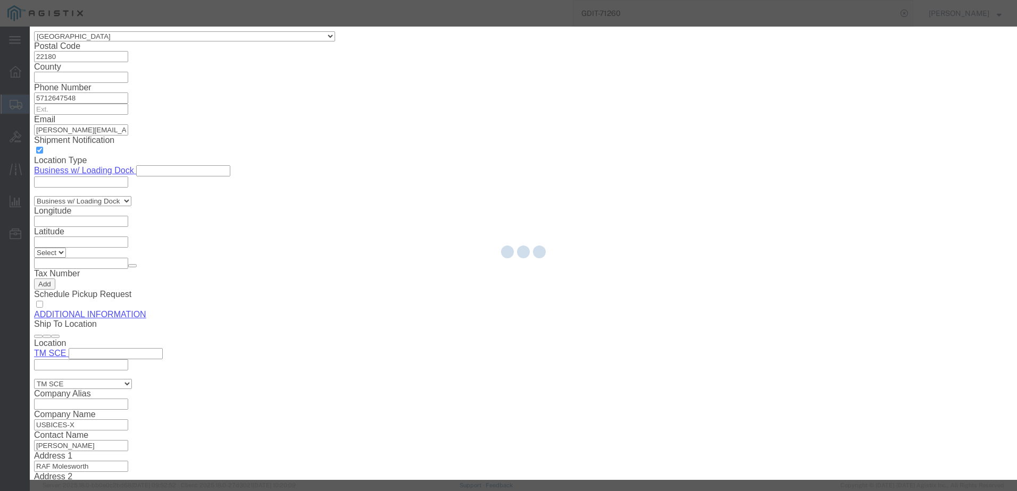
select select "EA"
select select
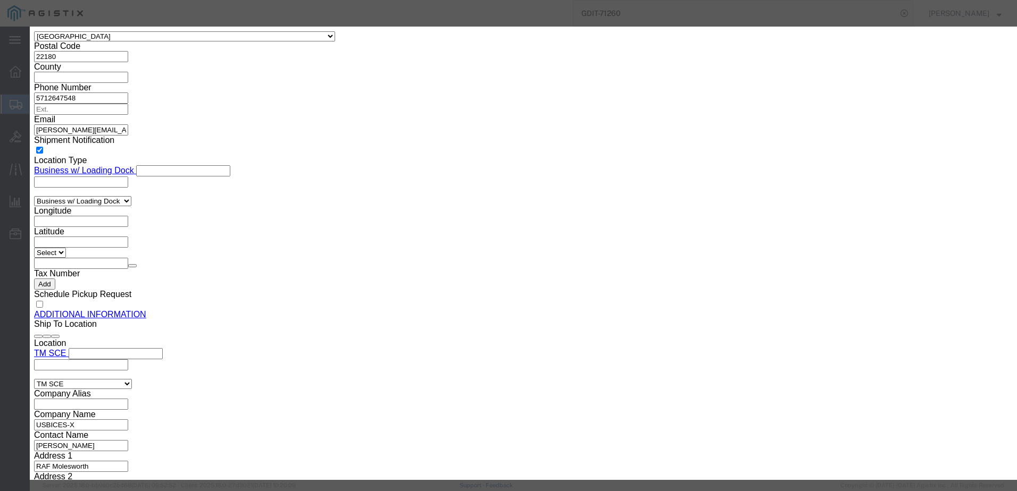
scroll to position [1123, 0]
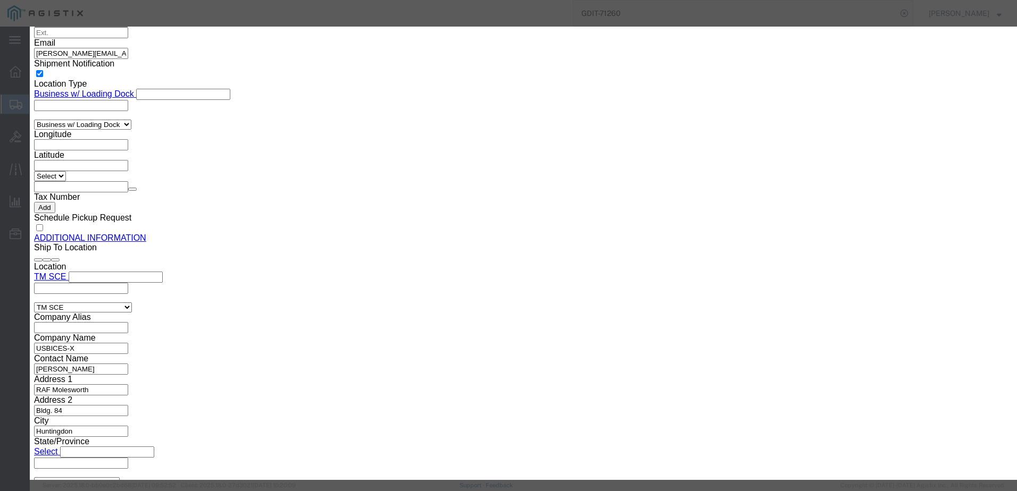
click input "text"
paste input "P580 006"
type input "P580 006"
drag, startPoint x: 643, startPoint y: 96, endPoint x: 621, endPoint y: 99, distance: 23.1
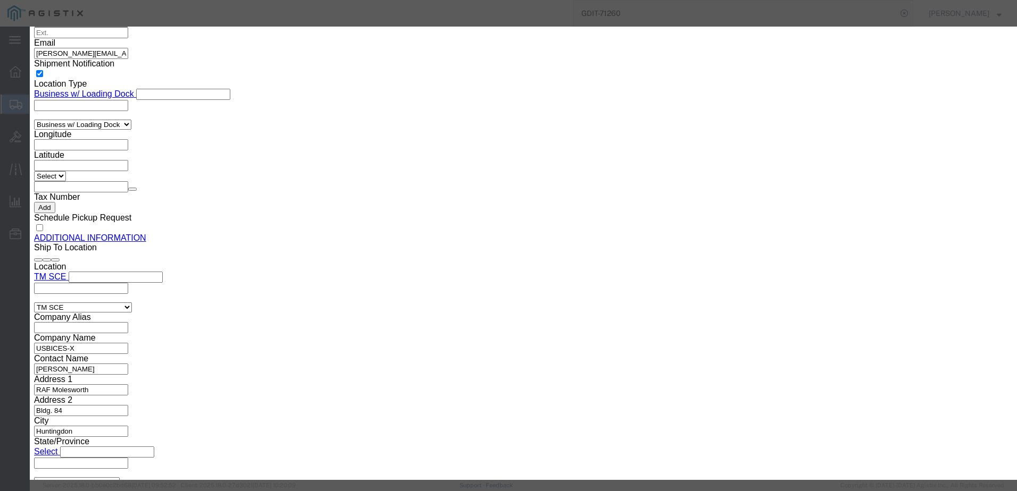
click textarea
paste textarea ""[PERSON_NAME] Lite Series Display Port Cable with Latching Connectors 4K 60 Hz…"
type textarea ""[PERSON_NAME] Lite Series Display Port Cable with Latching Connectors 4K 60 Hz…"
click input "text"
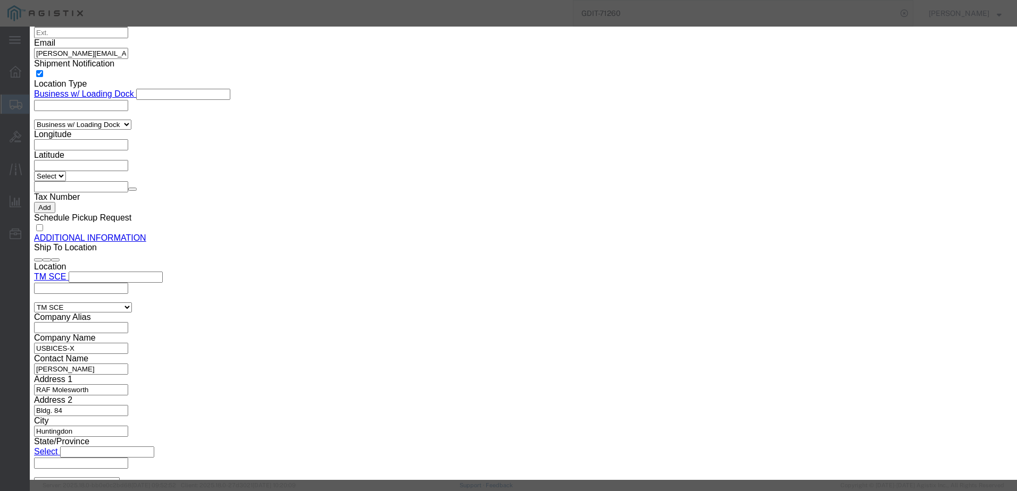
type input "5"
type input "50"
click select "Select 50 55 60 65 70 85 92.5 100 125 175 250 300 400"
select select "92.5"
click select "Select 50 55 60 65 70 85 92.5 100 125 175 250 300 400"
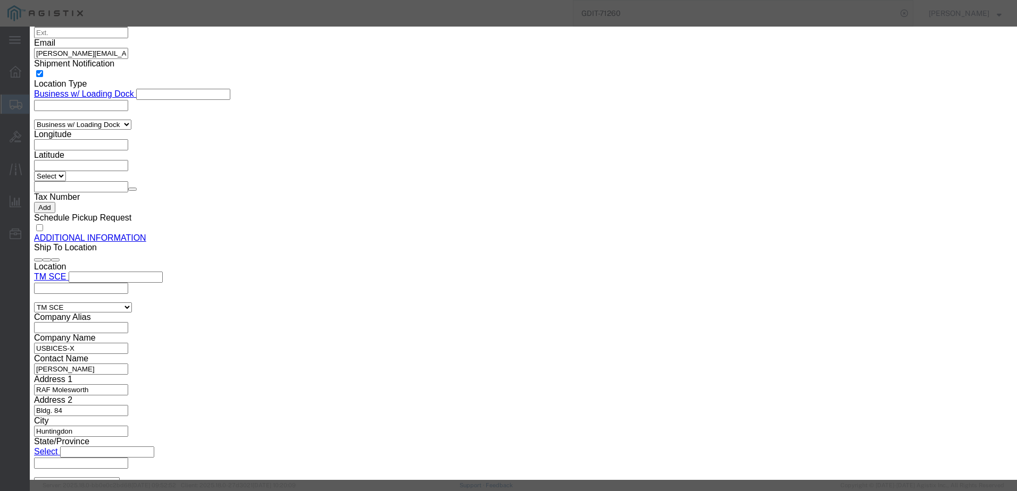
click select "Select [GEOGRAPHIC_DATA] [GEOGRAPHIC_DATA] [GEOGRAPHIC_DATA] [GEOGRAPHIC_DATA] …"
select select "US"
click select "Select [GEOGRAPHIC_DATA] [GEOGRAPHIC_DATA] [GEOGRAPHIC_DATA] [GEOGRAPHIC_DATA] …"
click button "Save & Close"
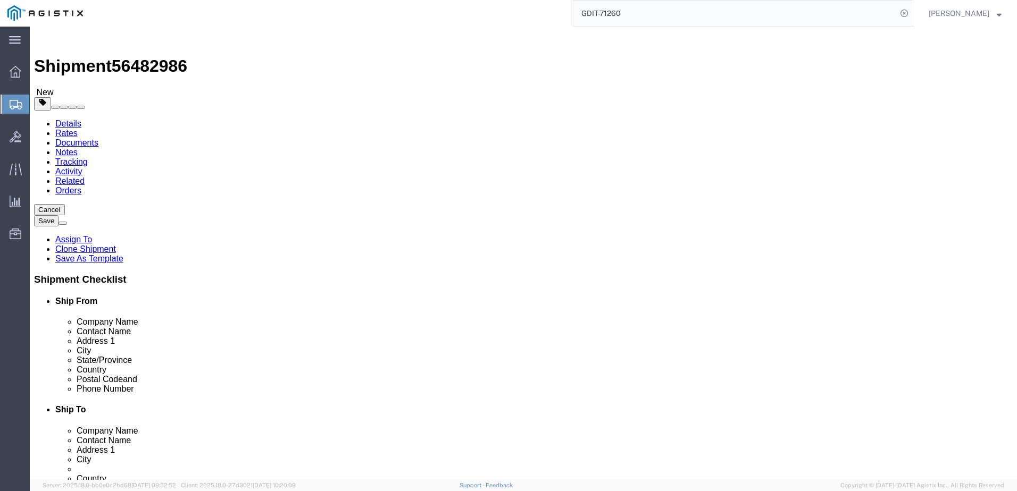
scroll to position [0, 0]
click div "Previous Continue"
drag, startPoint x: 37, startPoint y: 279, endPoint x: 146, endPoint y: 279, distance: 109.0
click p "SHC6 LG 30M B"
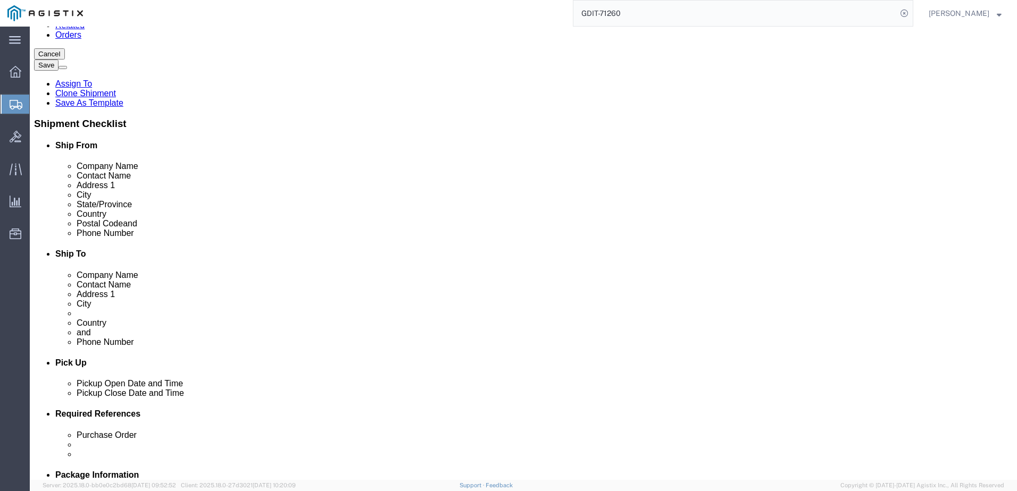
scroll to position [106, 0]
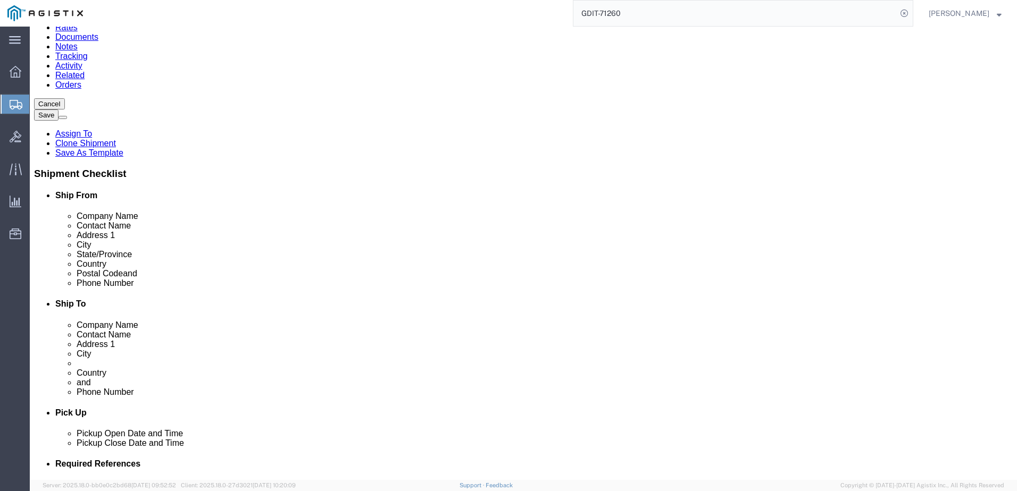
click p "SHC6 LG 30M B"
drag, startPoint x: 86, startPoint y: 169, endPoint x: 105, endPoint y: 197, distance: 34.4
click dl "Pieces: 18.00 Each Total value: 522.00 USD"
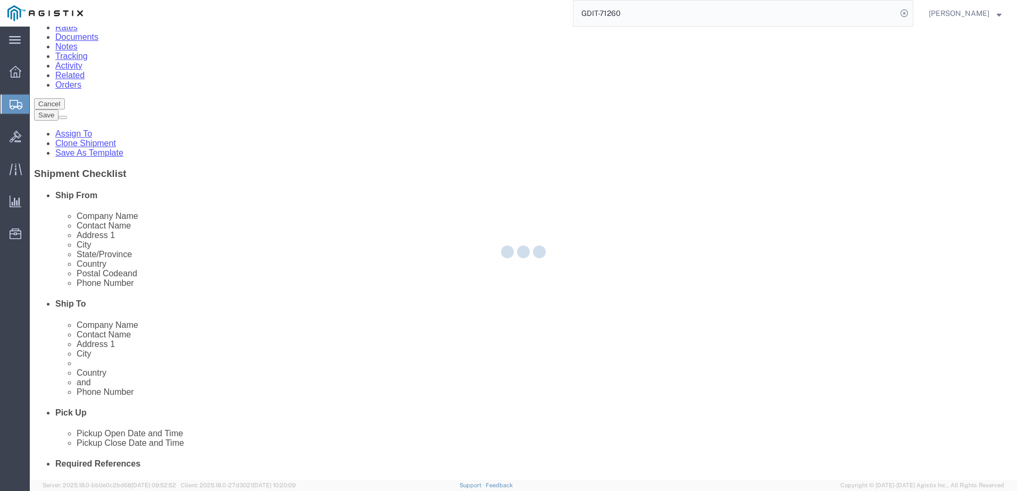
drag, startPoint x: 109, startPoint y: 212, endPoint x: 153, endPoint y: 212, distance: 43.6
click div
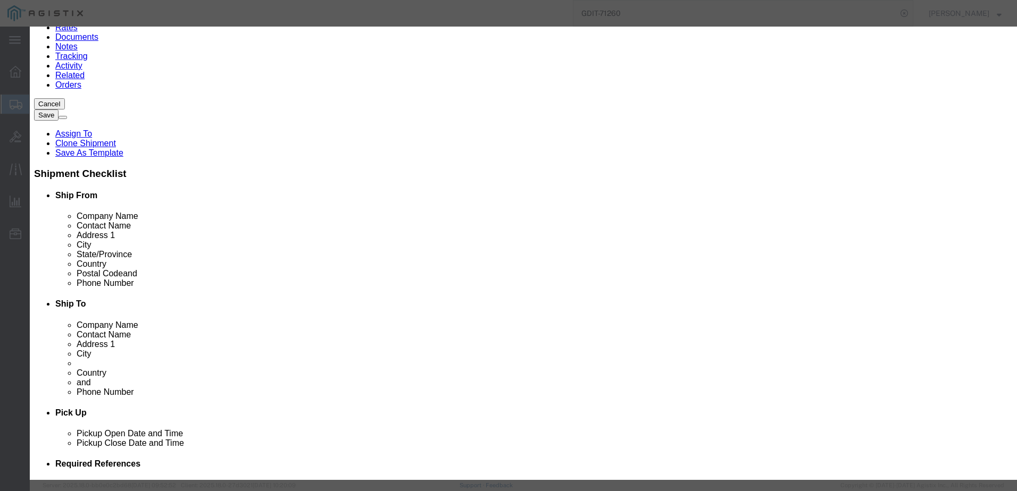
drag, startPoint x: 756, startPoint y: 23, endPoint x: 774, endPoint y: 34, distance: 21.0
click h3 "Edit content"
click icon "button"
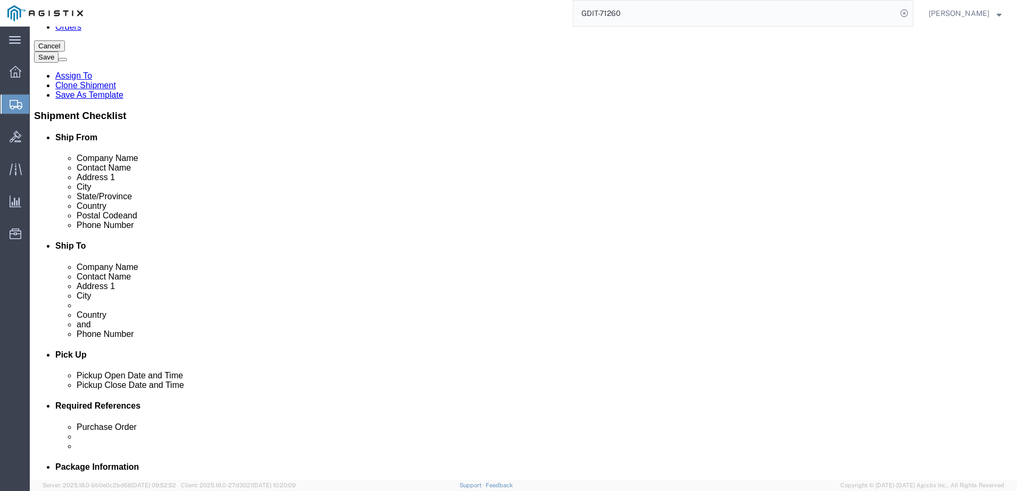
scroll to position [160, 0]
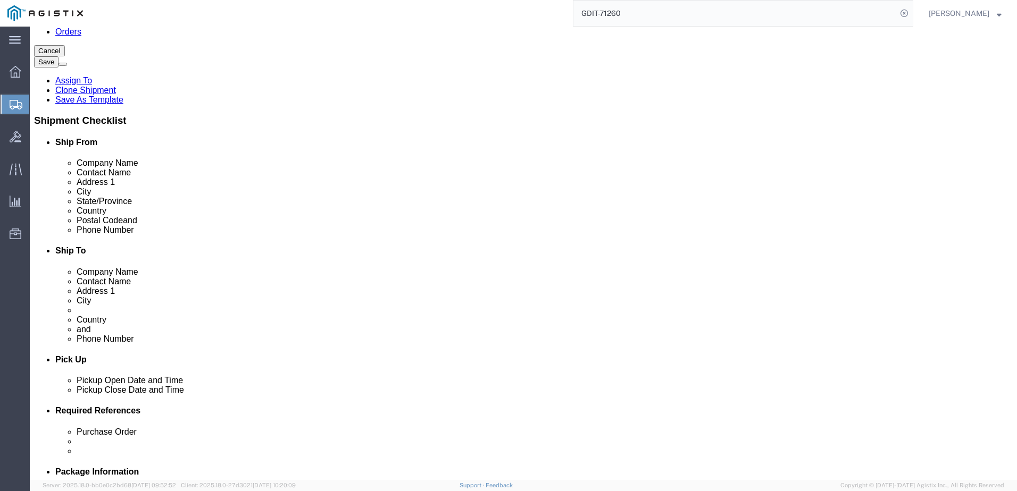
click div "Previous Continue"
drag, startPoint x: 108, startPoint y: 114, endPoint x: 41, endPoint y: 118, distance: 67.1
click p "SHC6 LG 30M B"
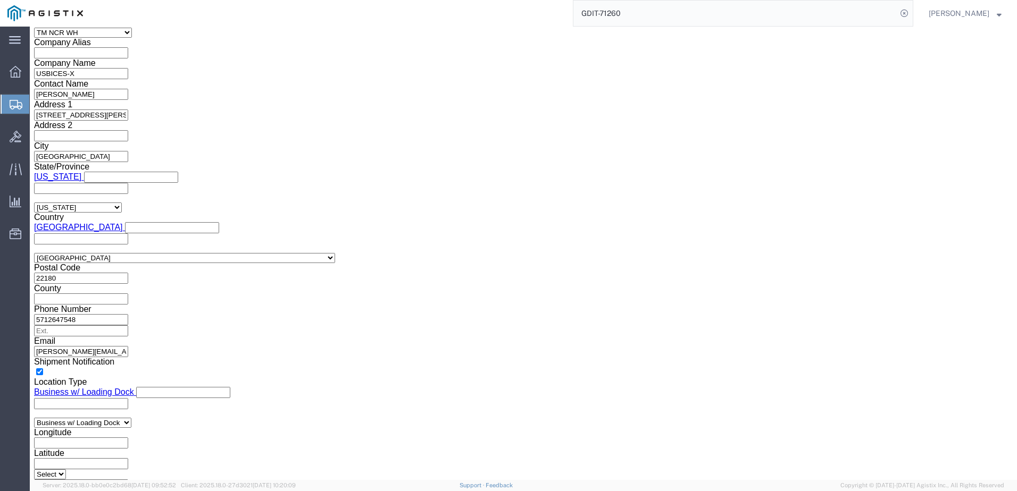
scroll to position [1200, 0]
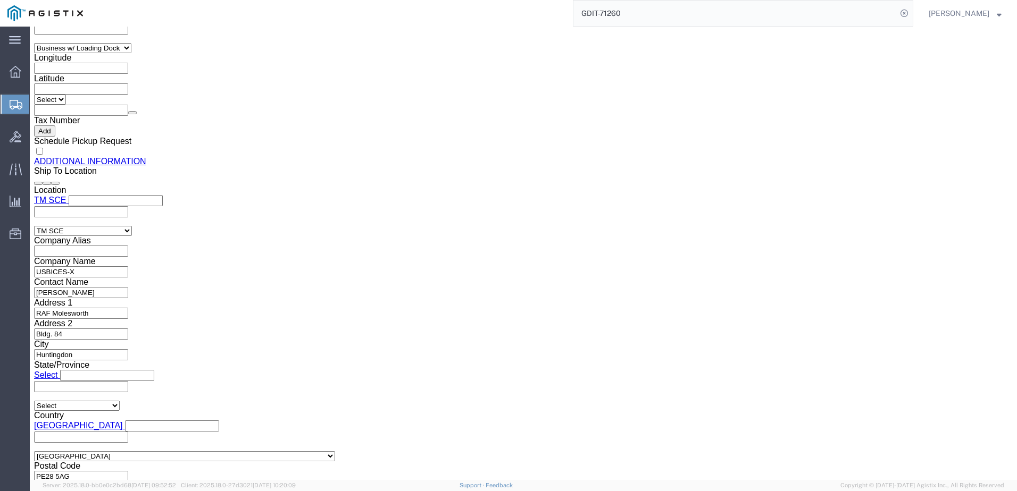
click div "Shipment 56482986 New Details Rates Documents Notes Tracking Activity Related O…"
click img
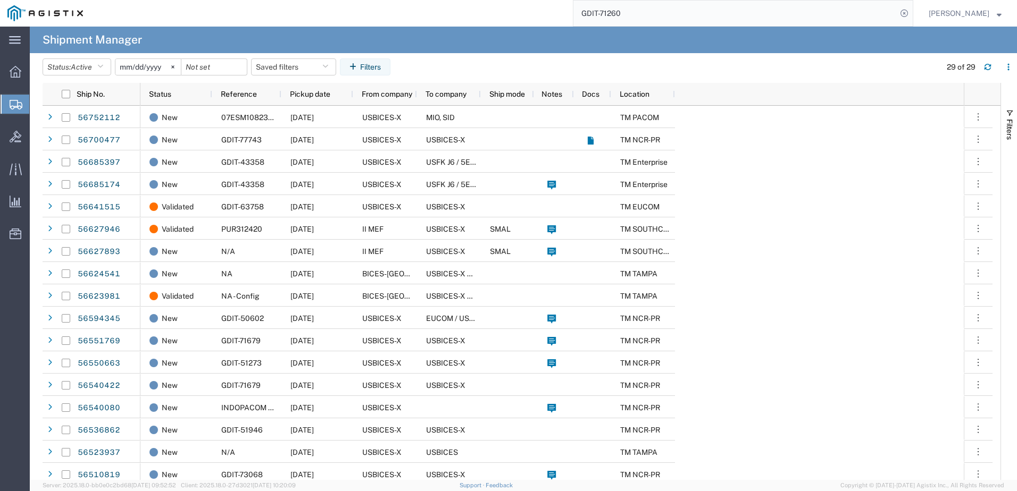
click at [0, 0] on span "Create Shipment" at bounding box center [0, 0] width 0 height 0
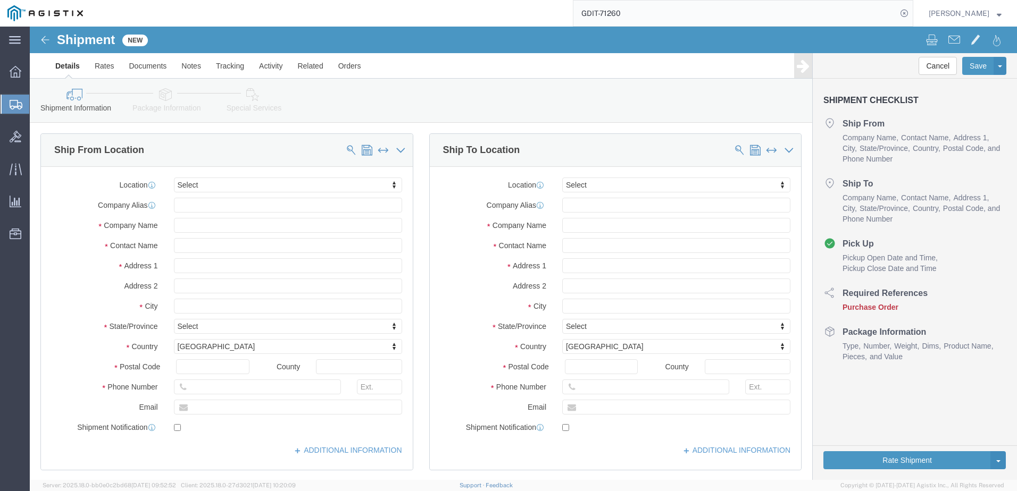
select select
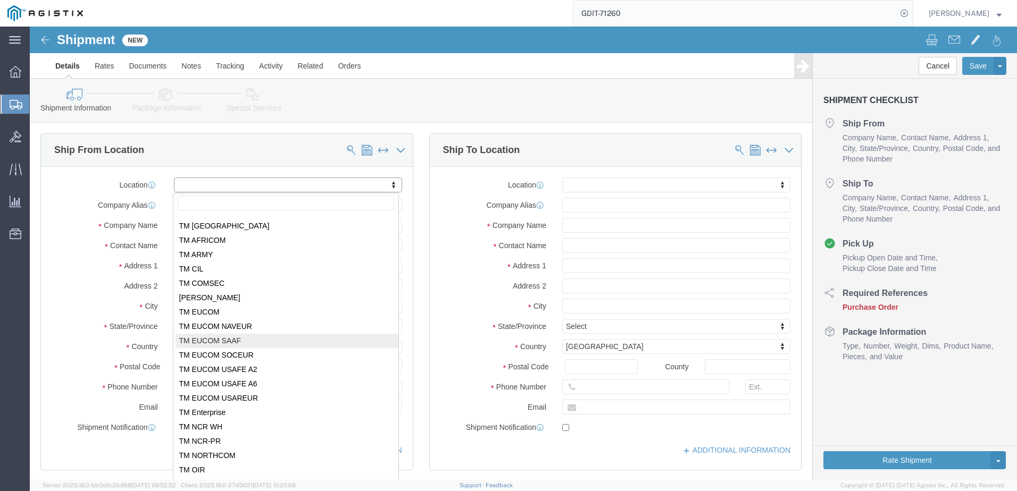
scroll to position [106, 0]
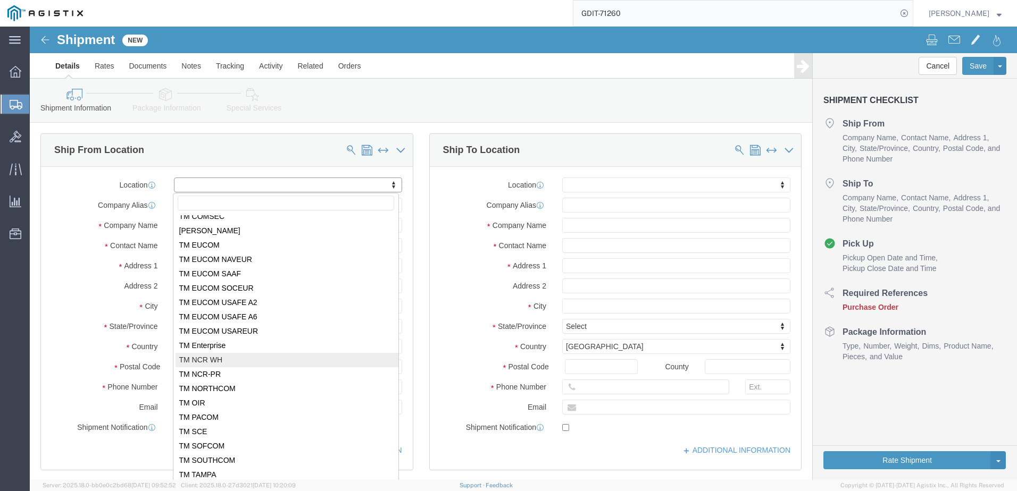
select select "69651"
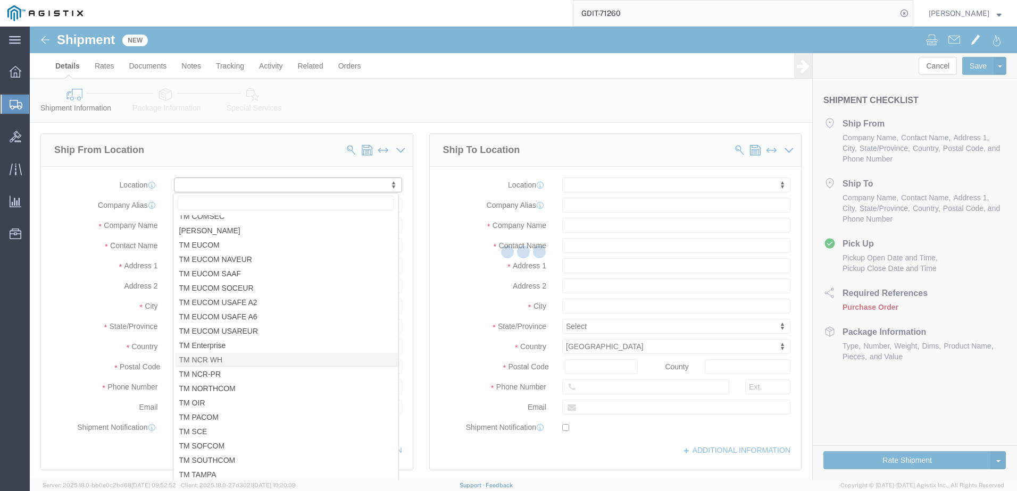
select select "VA"
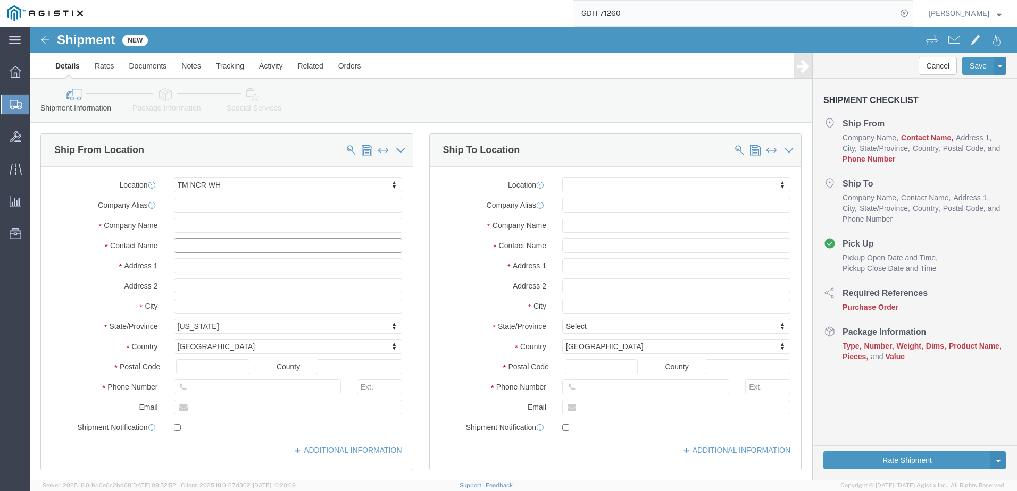
click input "text"
type input "[PERSON_NAME]"
type input "[STREET_ADDRESS][PERSON_NAME]"
click input "[PERSON_NAME]"
type input "[PERSON_NAME]"
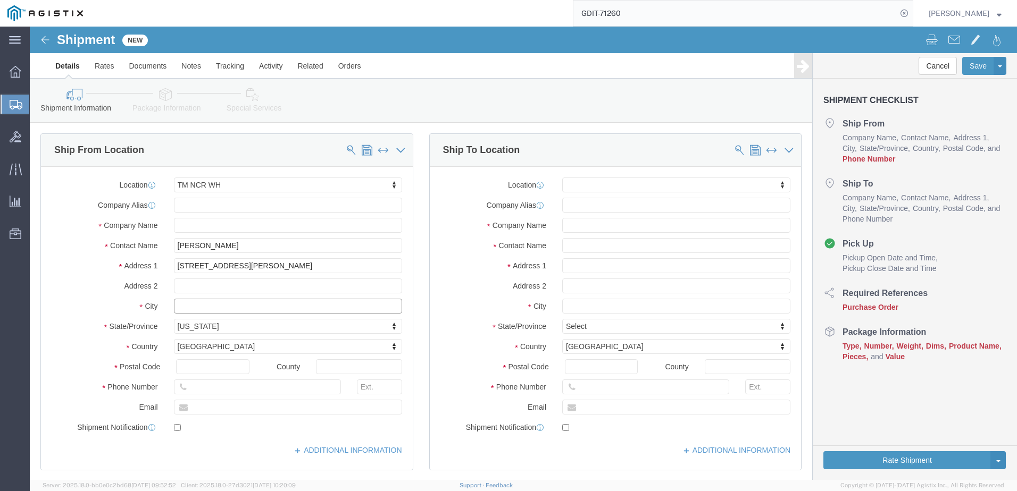
type input "[GEOGRAPHIC_DATA]"
type input "22180"
type input "5712647548"
type input "[PERSON_NAME][EMAIL_ADDRESS][PERSON_NAME][DOMAIN_NAME]"
checkbox input "true"
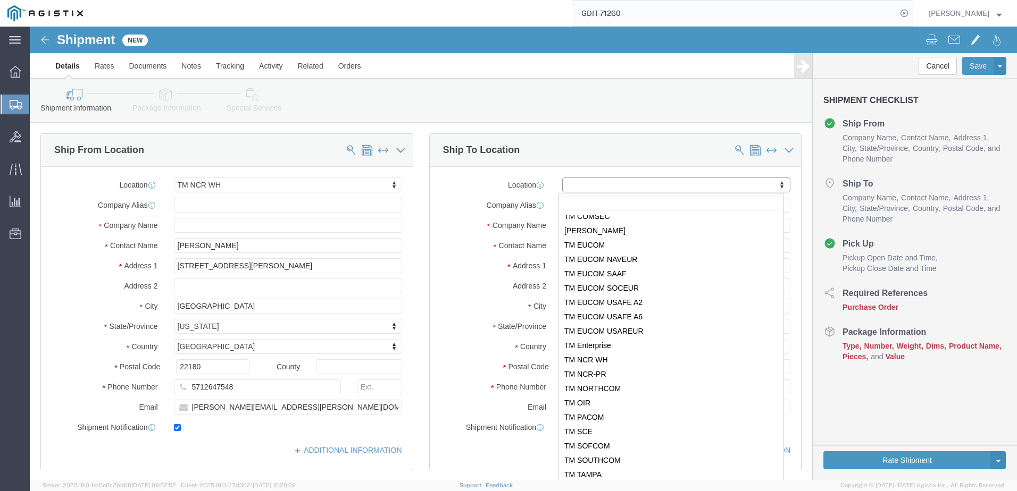
scroll to position [107, 0]
select select "34237"
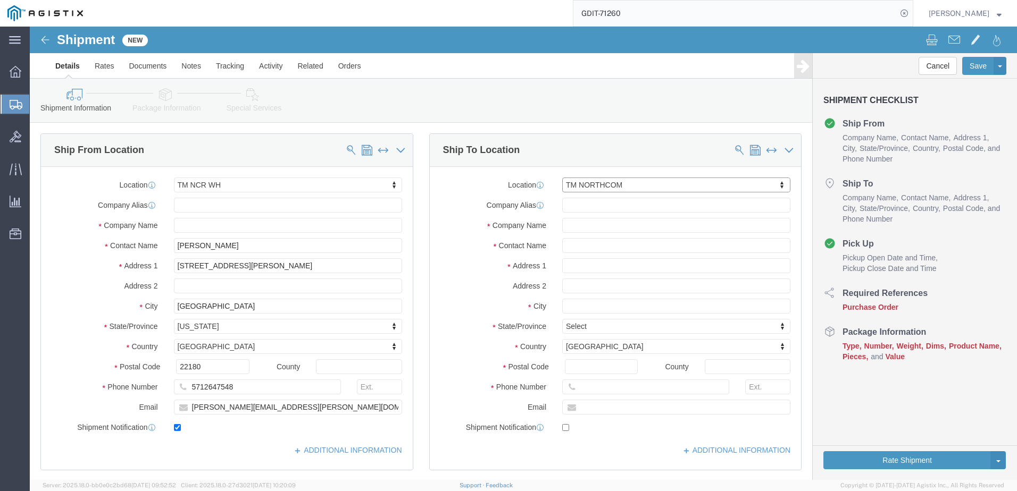
select select "CO"
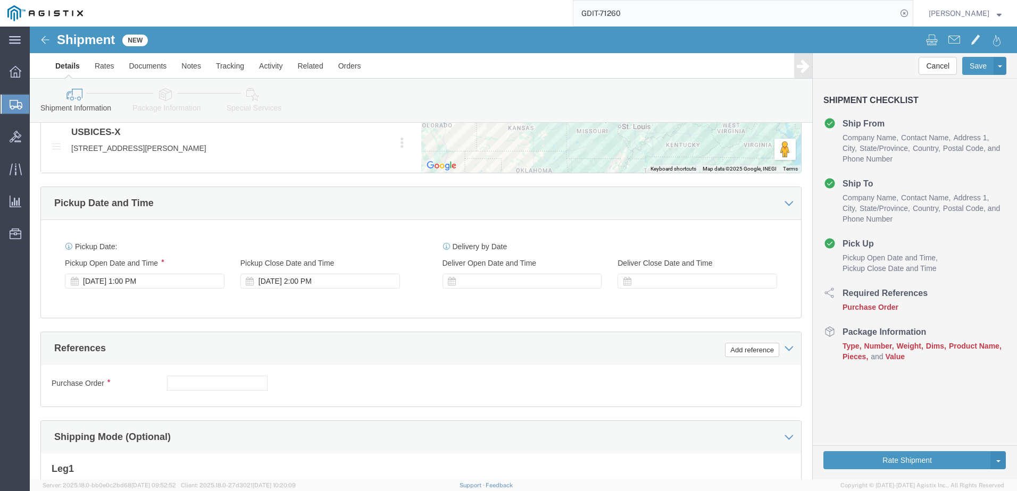
scroll to position [532, 0]
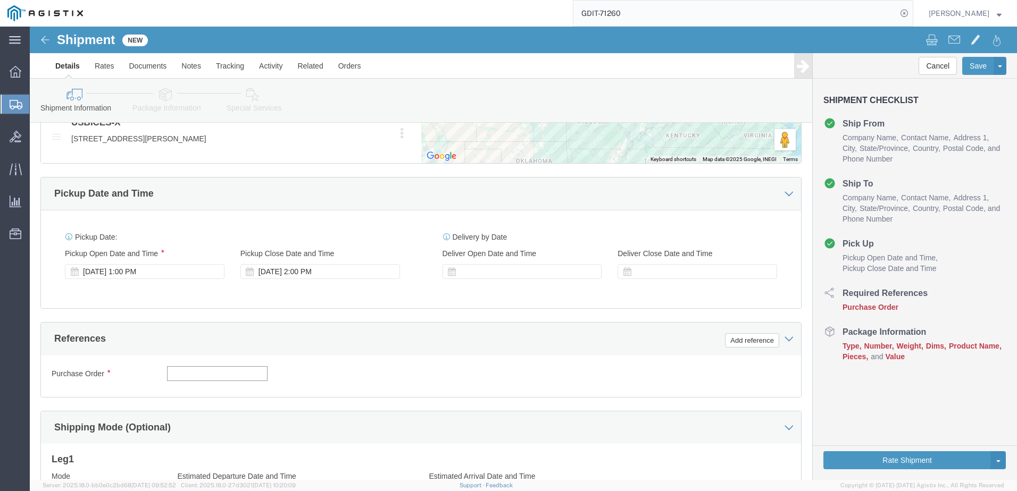
drag, startPoint x: 197, startPoint y: 347, endPoint x: 186, endPoint y: 342, distance: 12.1
click input "text"
paste input "07ESM1082579"
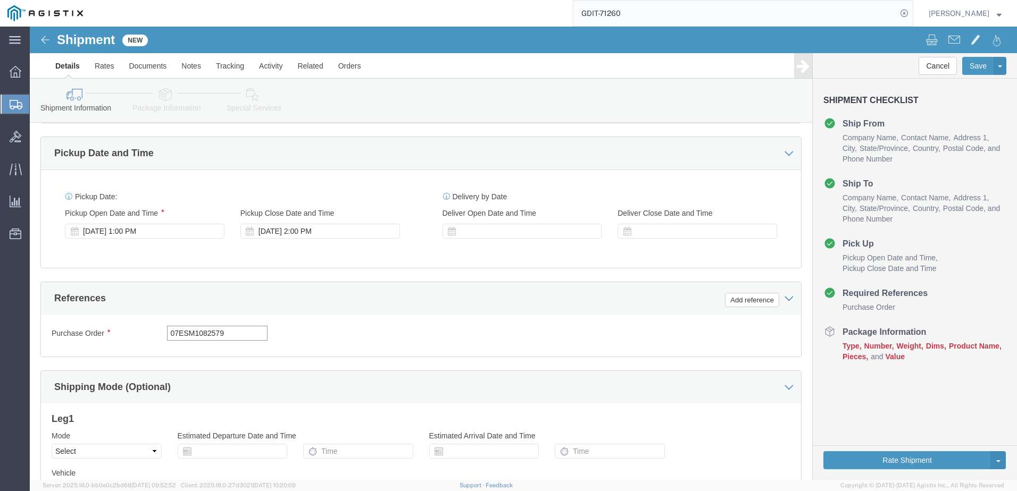
scroll to position [684, 0]
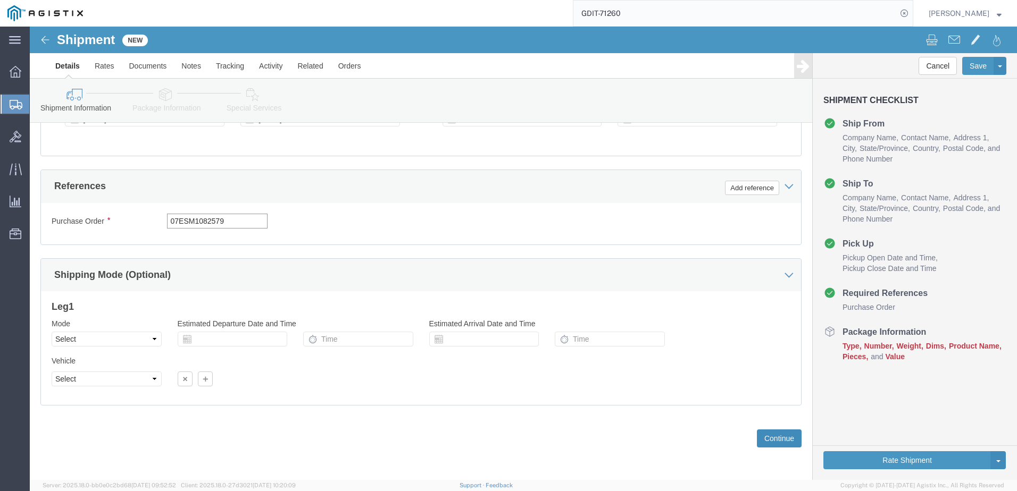
type input "07ESM1082579"
click button "Continue"
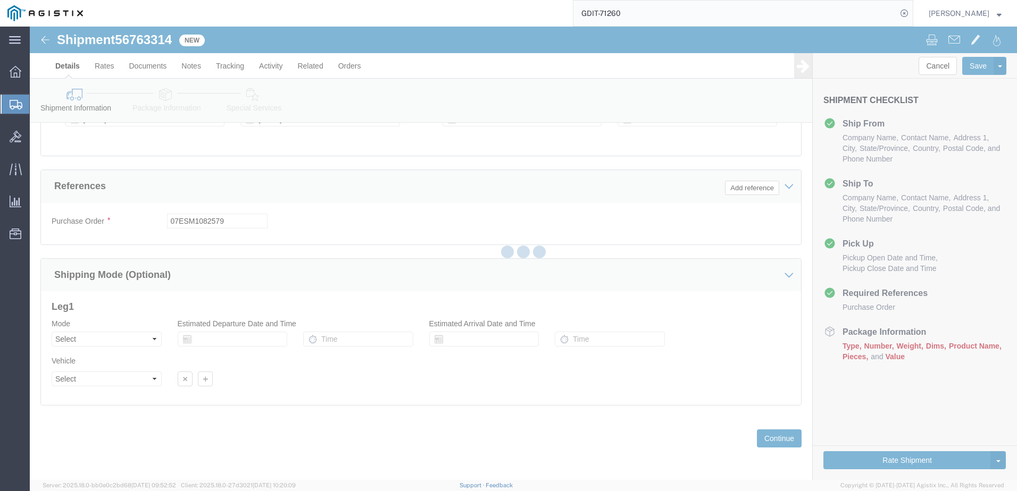
select select "69651"
select select "34237"
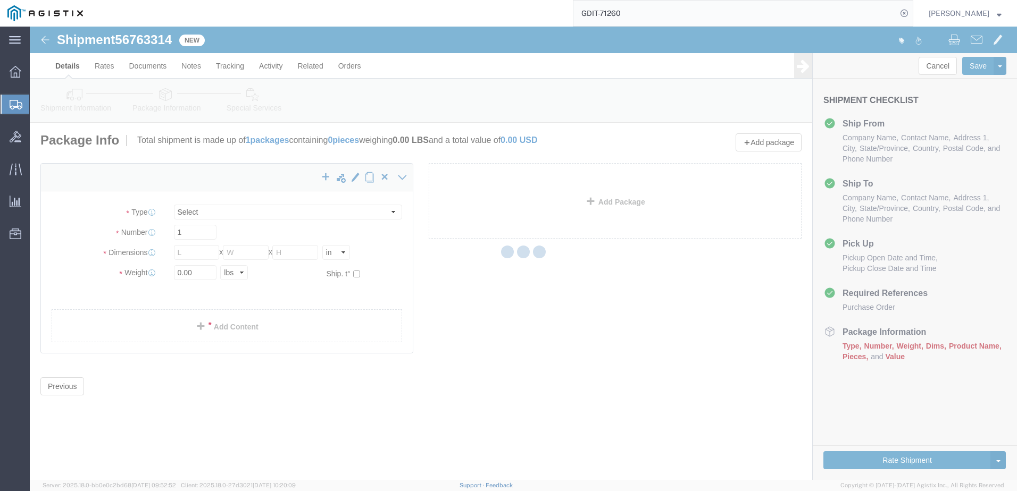
select select "CBOX"
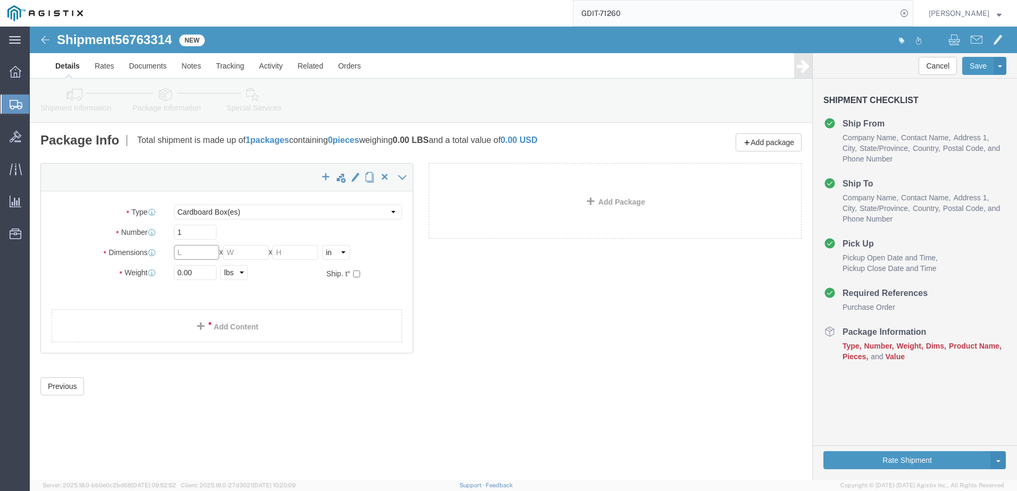
click input "text"
type input "18"
type input "14"
type input "11"
click link "Add Content"
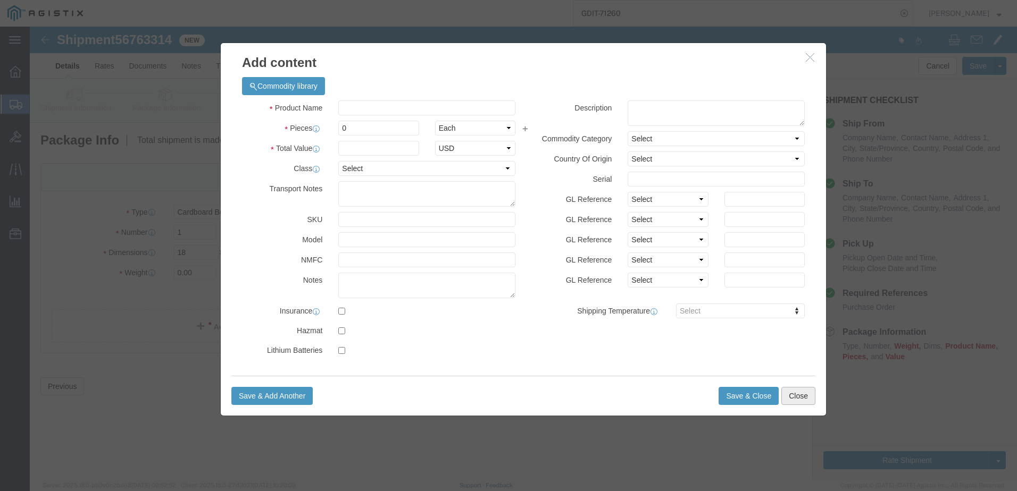
click button "Close"
